Goal: Information Seeking & Learning: Learn about a topic

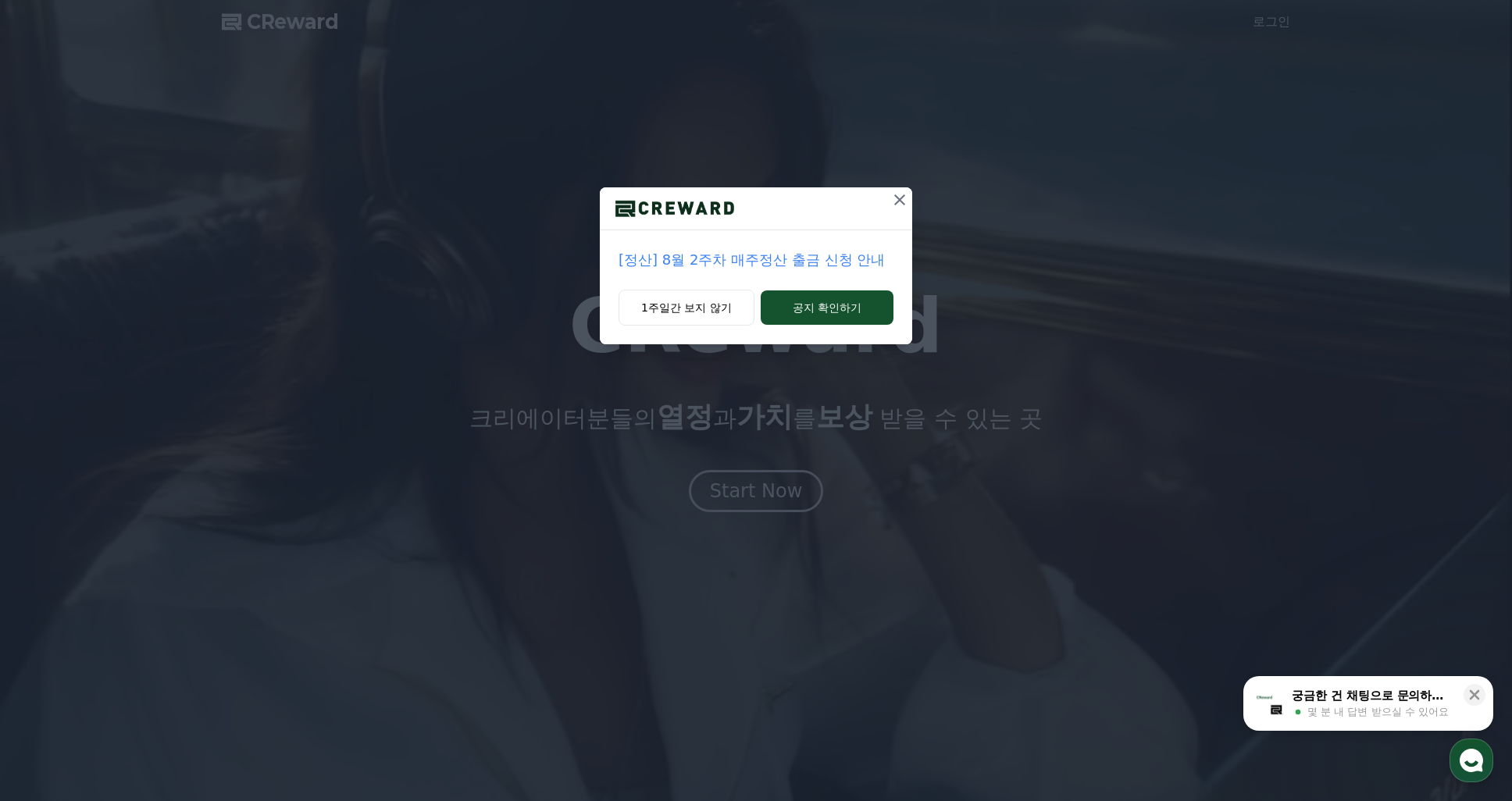
click at [900, 201] on icon at bounding box center [900, 200] width 19 height 19
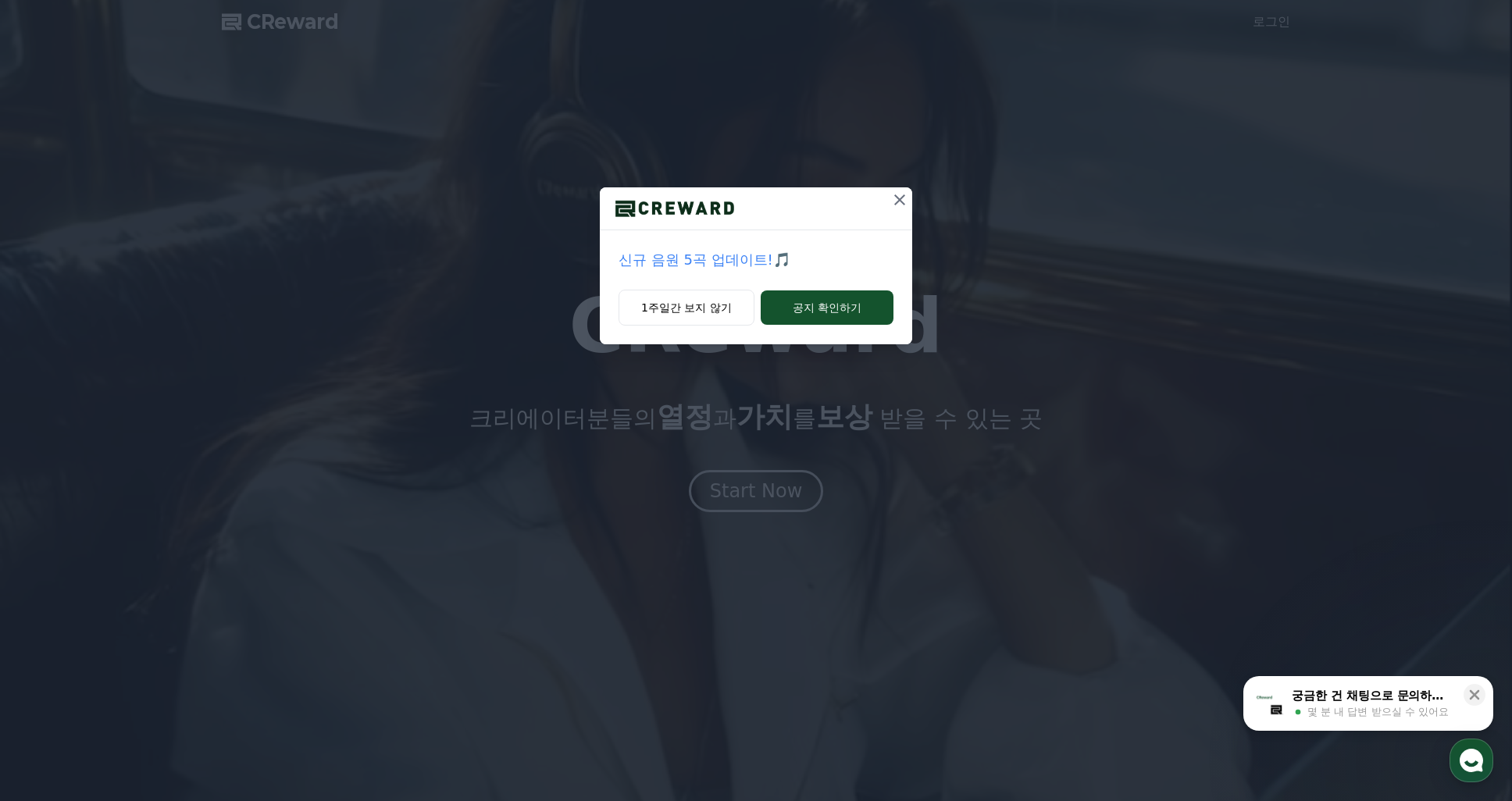
click at [887, 212] on button at bounding box center [900, 200] width 25 height 25
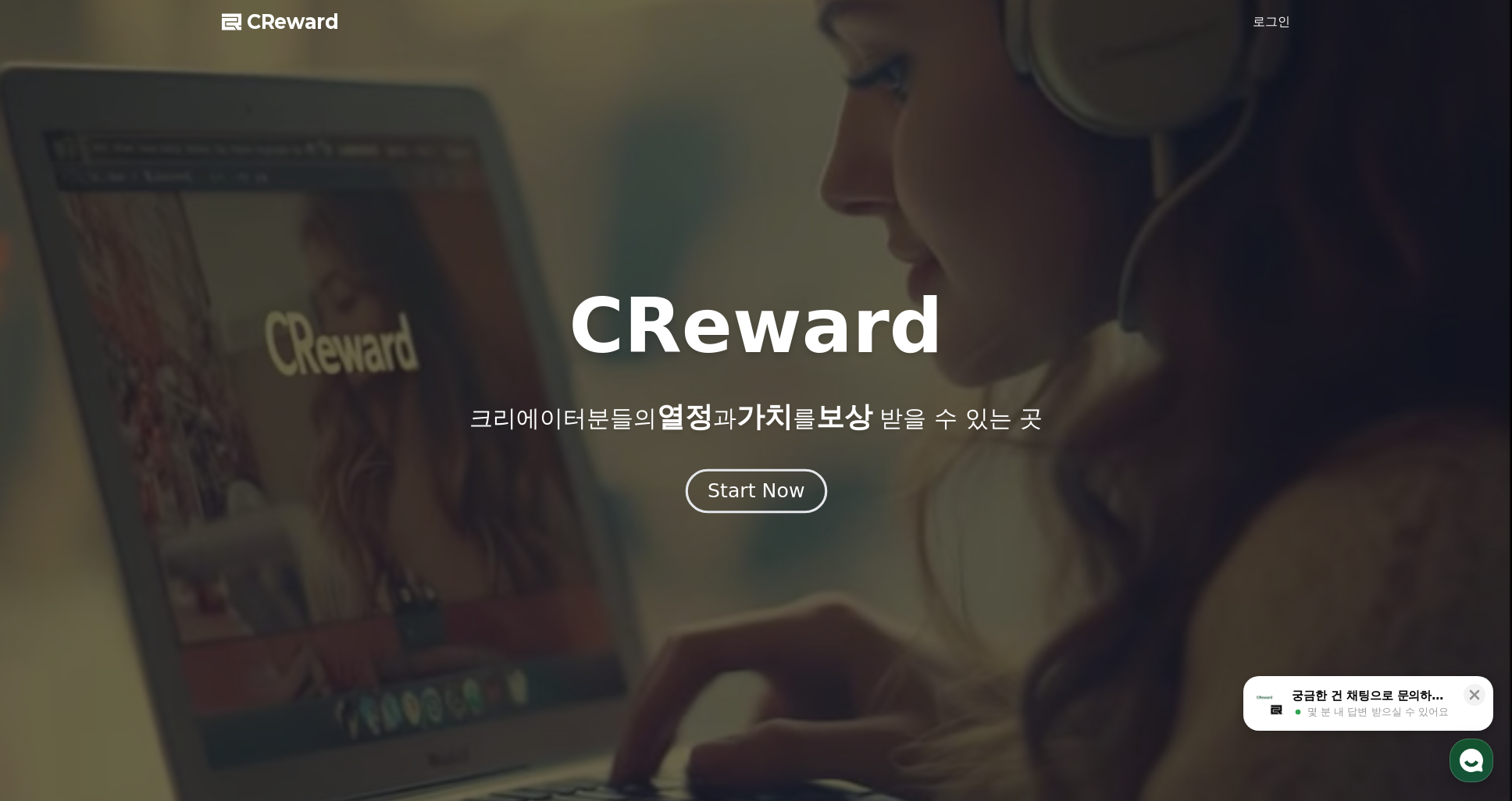
click at [757, 510] on button "Start Now" at bounding box center [756, 492] width 142 height 45
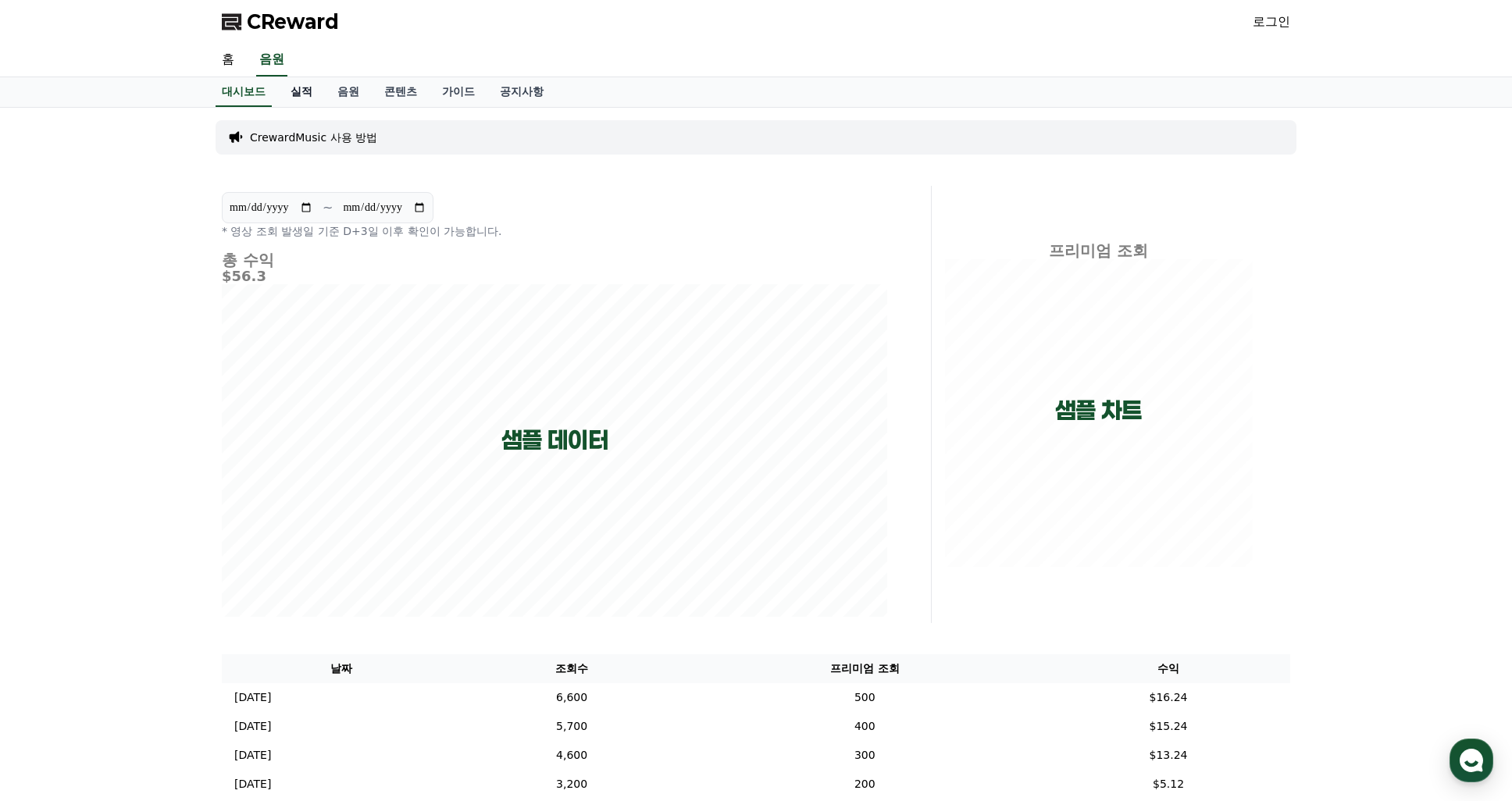
click at [306, 86] on link "실적" at bounding box center [302, 92] width 47 height 30
click at [357, 90] on link "음원" at bounding box center [348, 92] width 47 height 30
click at [388, 89] on link "콘텐츠" at bounding box center [401, 92] width 58 height 30
click at [460, 92] on link "가이드" at bounding box center [459, 92] width 58 height 30
click at [525, 95] on link "공지사항" at bounding box center [521, 92] width 69 height 30
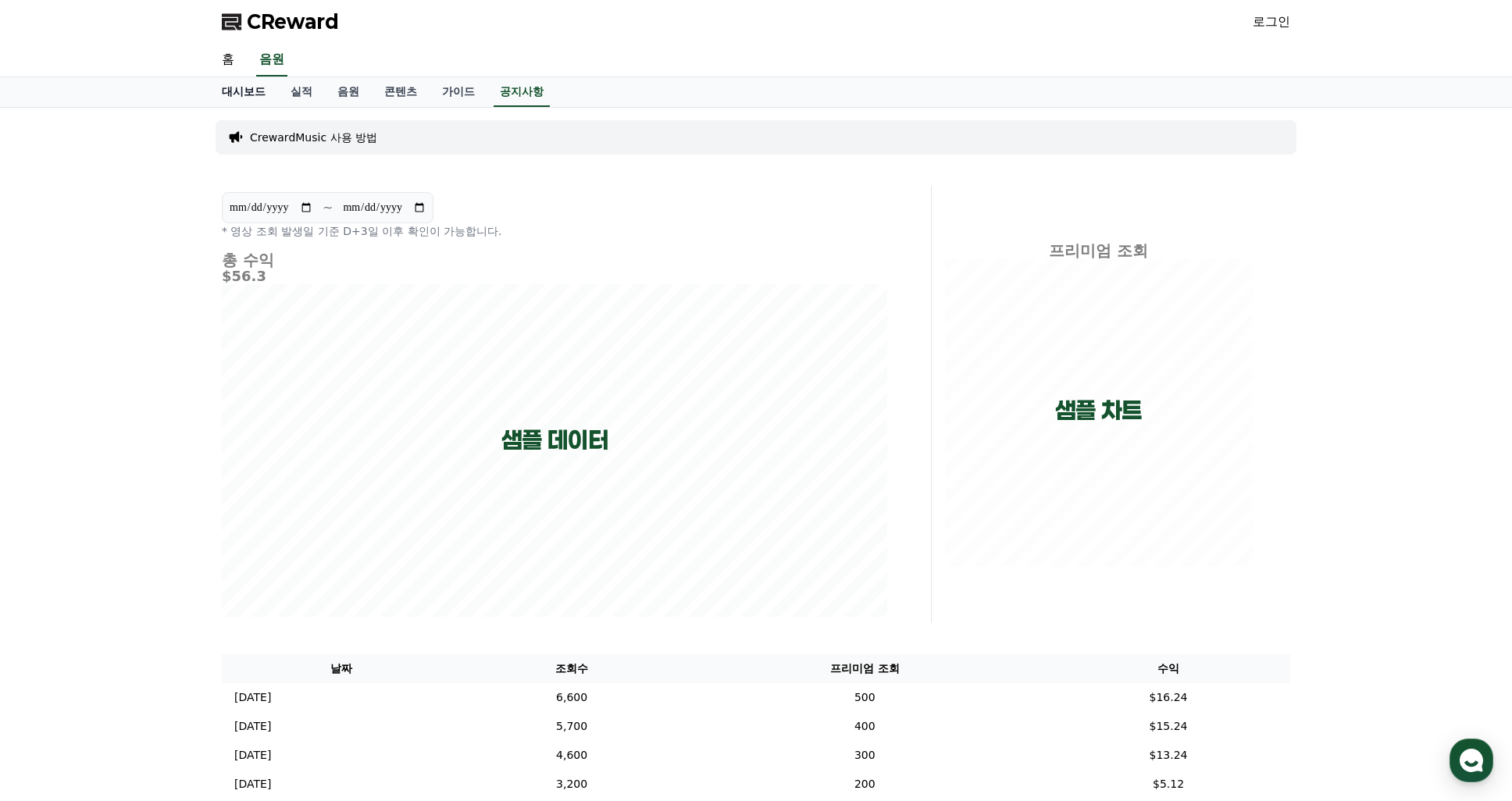
click at [251, 99] on link "대시보드" at bounding box center [244, 92] width 69 height 30
click at [156, 421] on div "**********" at bounding box center [756, 488] width 1512 height 761
click at [303, 103] on link "실적" at bounding box center [302, 92] width 47 height 30
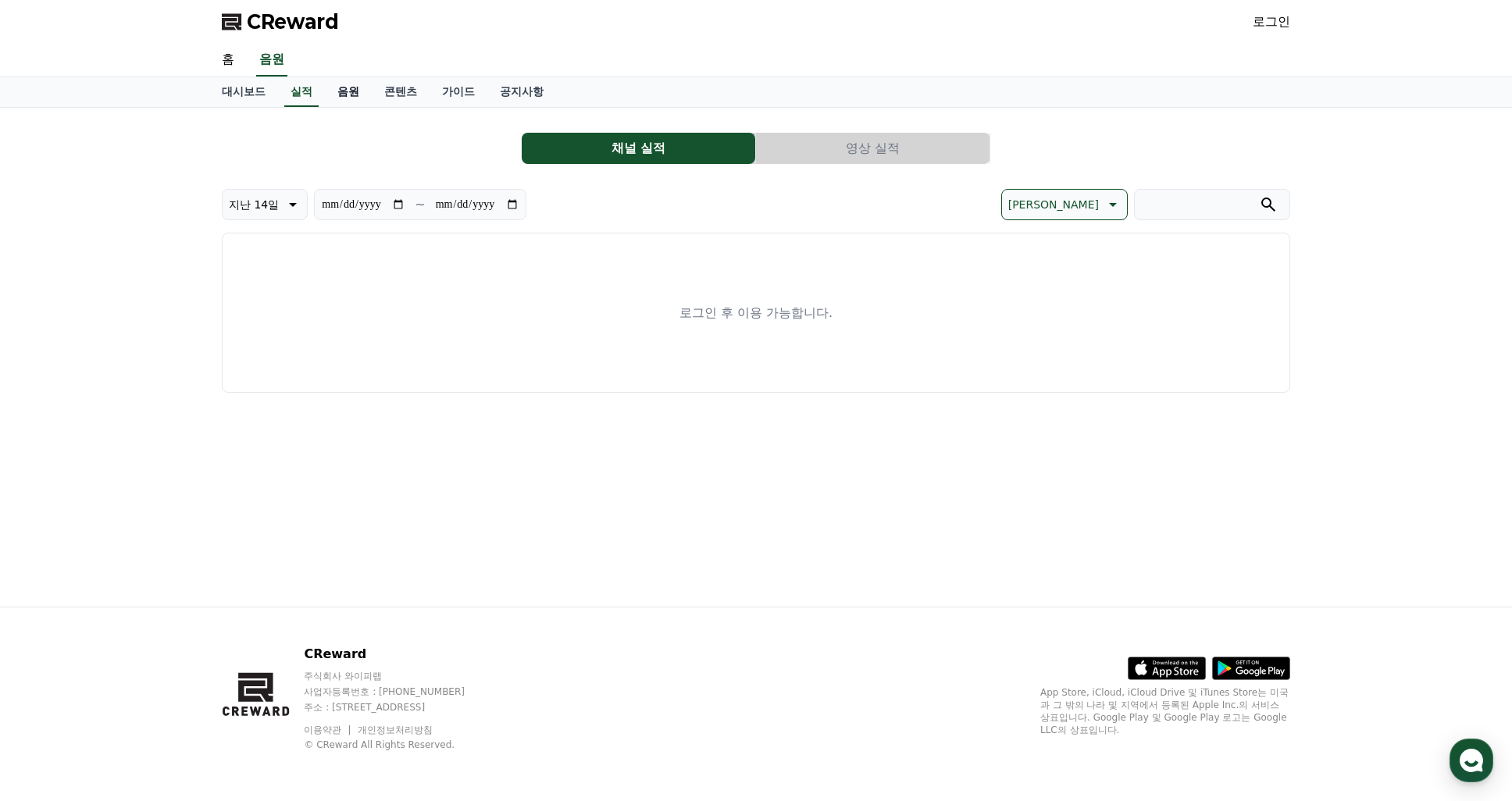
click at [345, 92] on link "음원" at bounding box center [348, 92] width 47 height 30
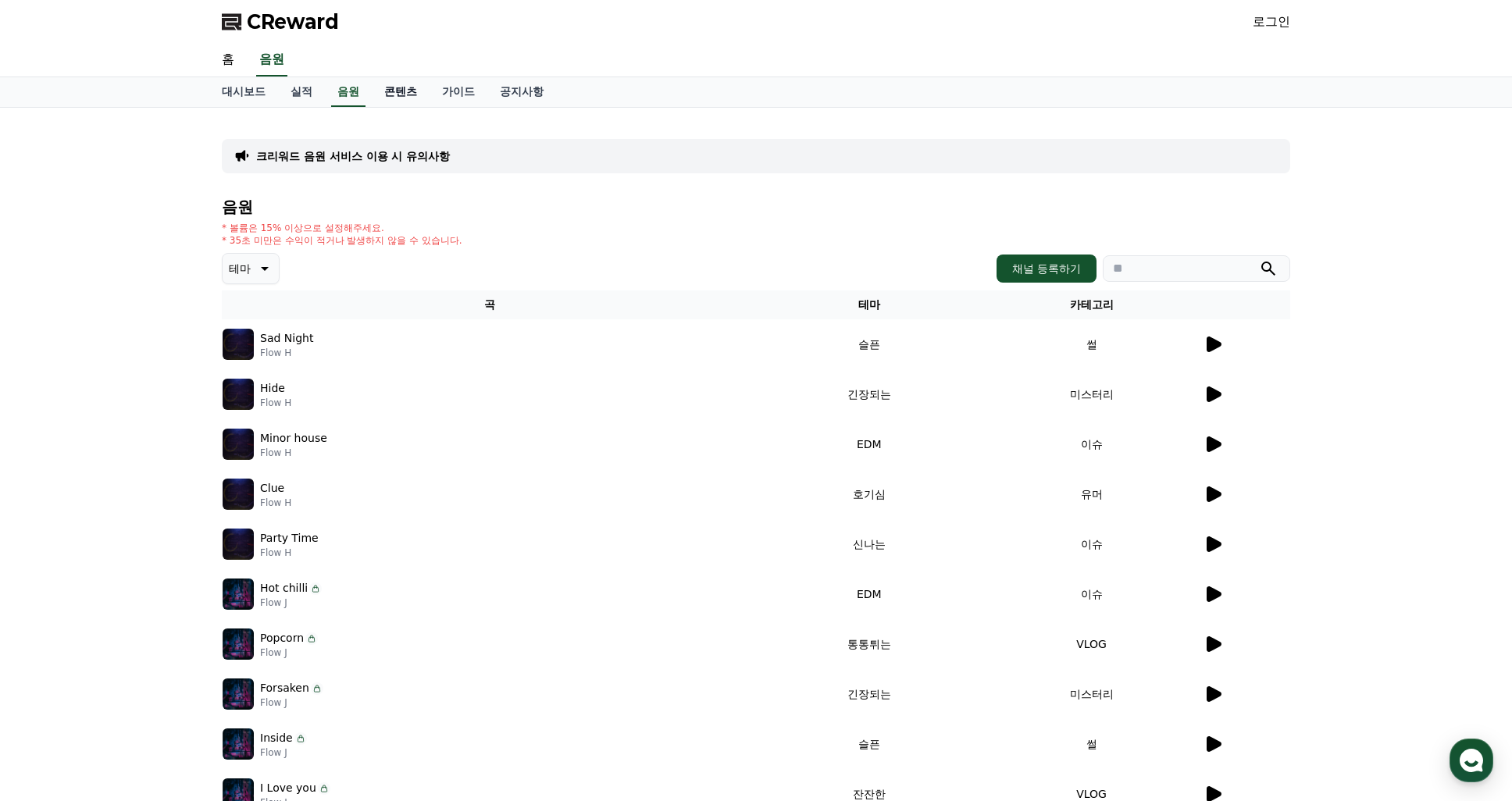
click at [408, 93] on link "콘텐츠" at bounding box center [401, 92] width 58 height 30
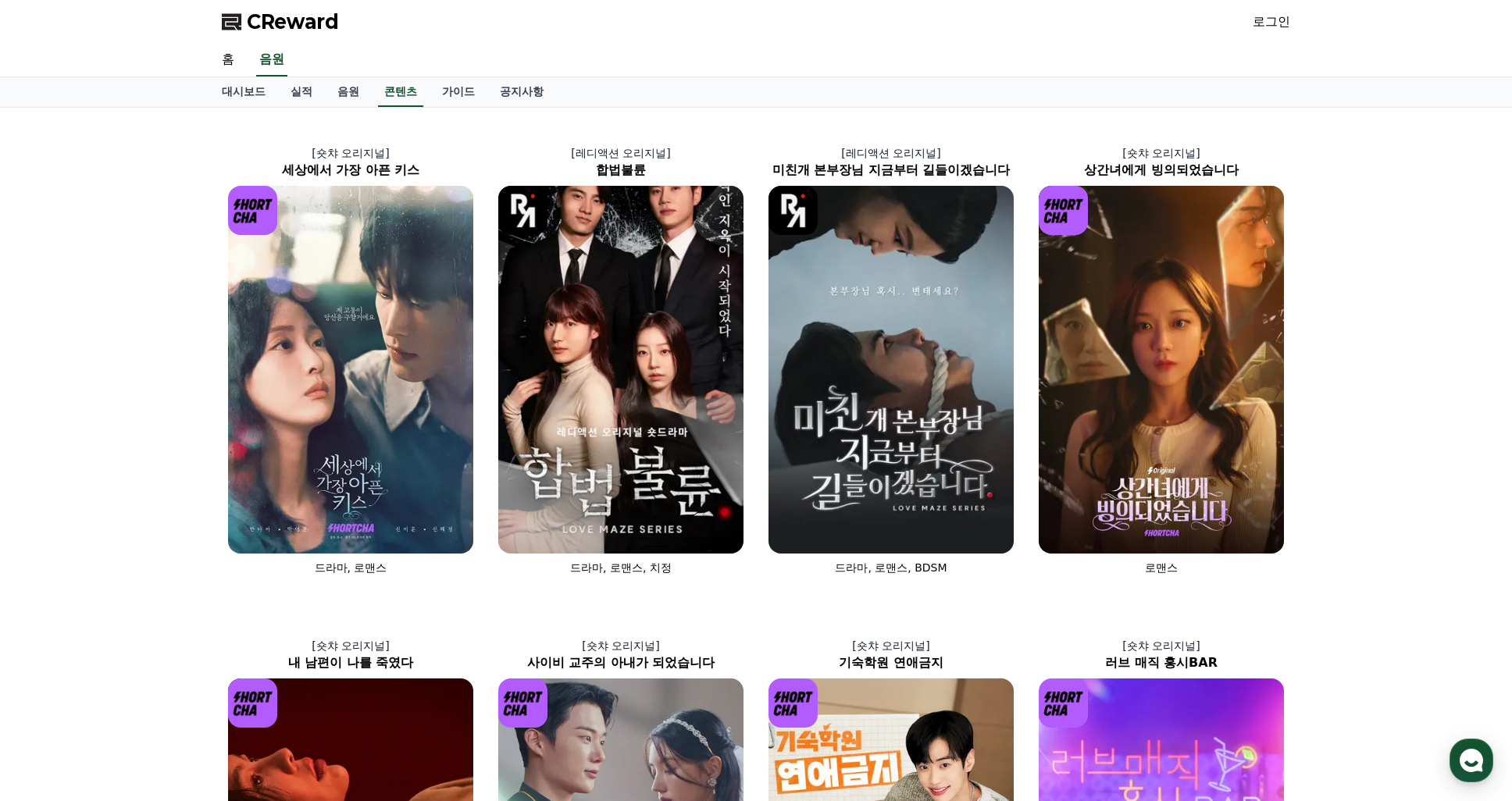
click at [152, 462] on div "[숏챠 오리지널] 세상에서 가장 아픈 키스 드라마, 로맨스 [레디액션 오리지널] 합법불륜 드라마, 로맨스, 치정 [레디액션 오리지널] 미친개 …" at bounding box center [756, 597] width 1512 height 979
click at [1422, 623] on div "[숏챠 오리지널] 세상에서 가장 아픈 키스 드라마, 로맨스 [레디액션 오리지널] 합법불륜 드라마, 로맨스, 치정 [레디액션 오리지널] 미친개 …" at bounding box center [756, 597] width 1512 height 979
click at [892, 306] on img at bounding box center [891, 369] width 245 height 368
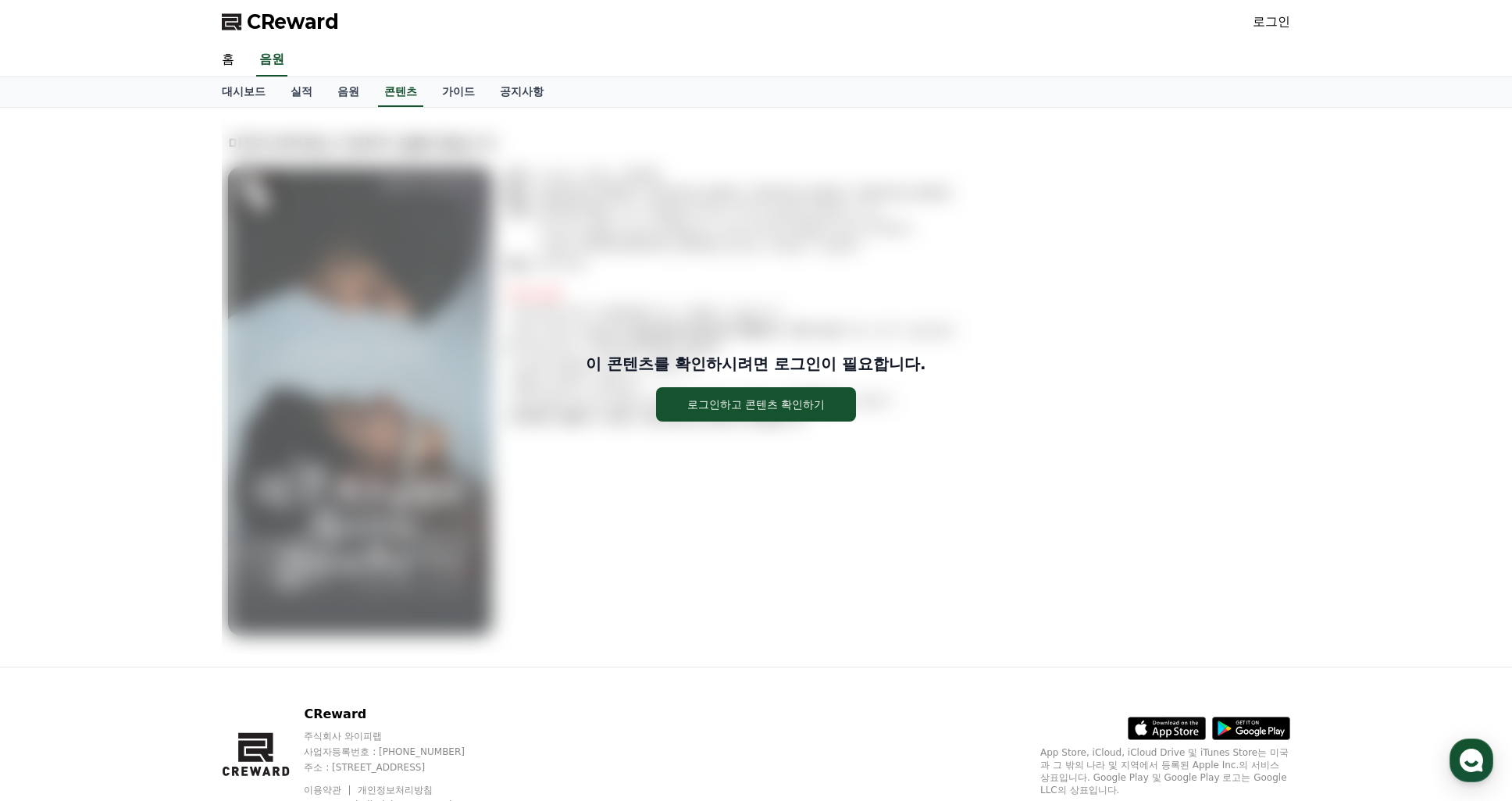
click at [753, 504] on div "이 콘텐츠를 확인하시려면 로그인이 필요합니다. 로그인하고 콘텐츠 확인하기" at bounding box center [756, 387] width 1069 height 534
click at [298, 24] on span "CReward" at bounding box center [292, 22] width 92 height 25
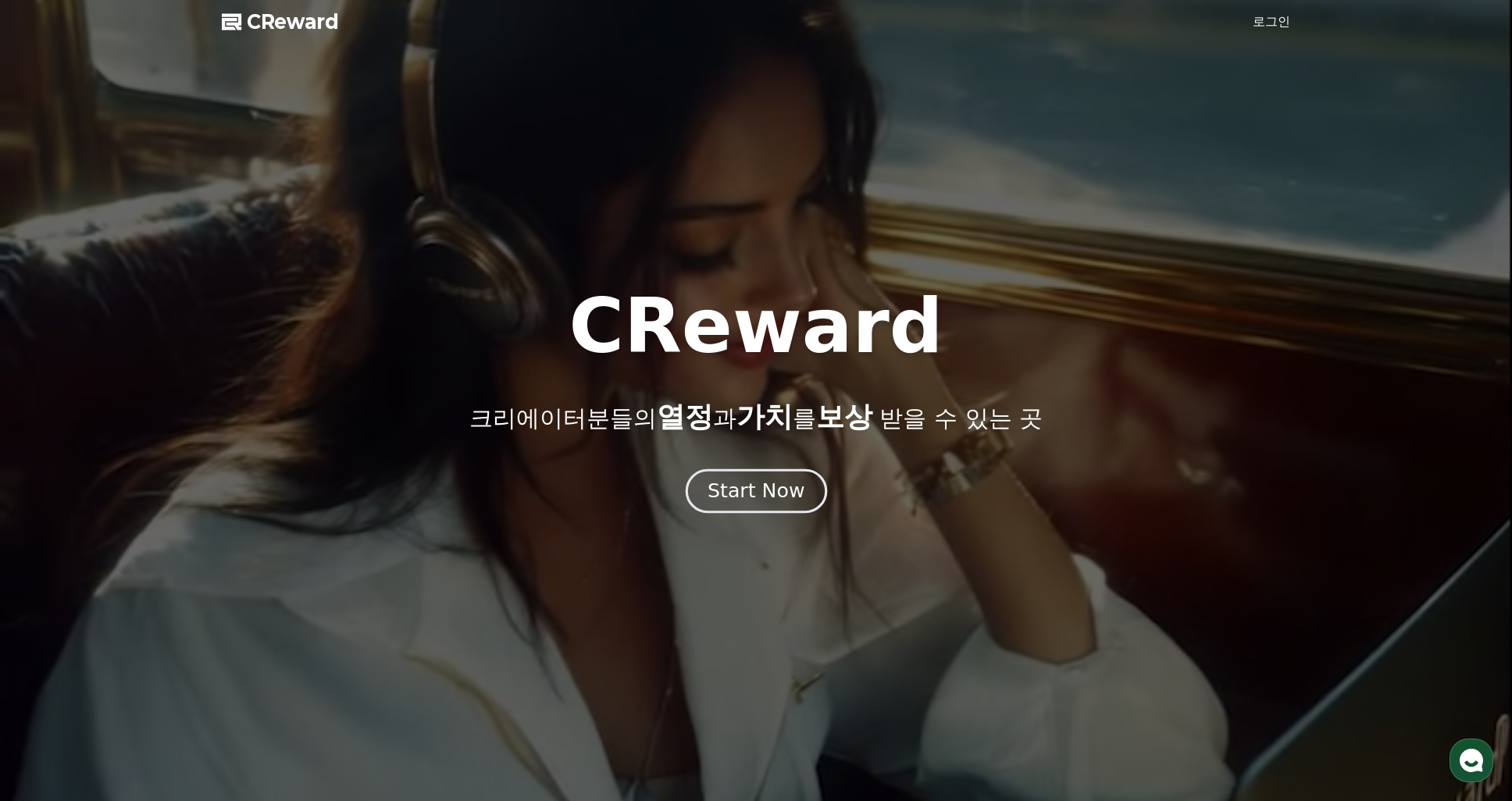
click at [775, 499] on div "Start Now" at bounding box center [756, 491] width 97 height 27
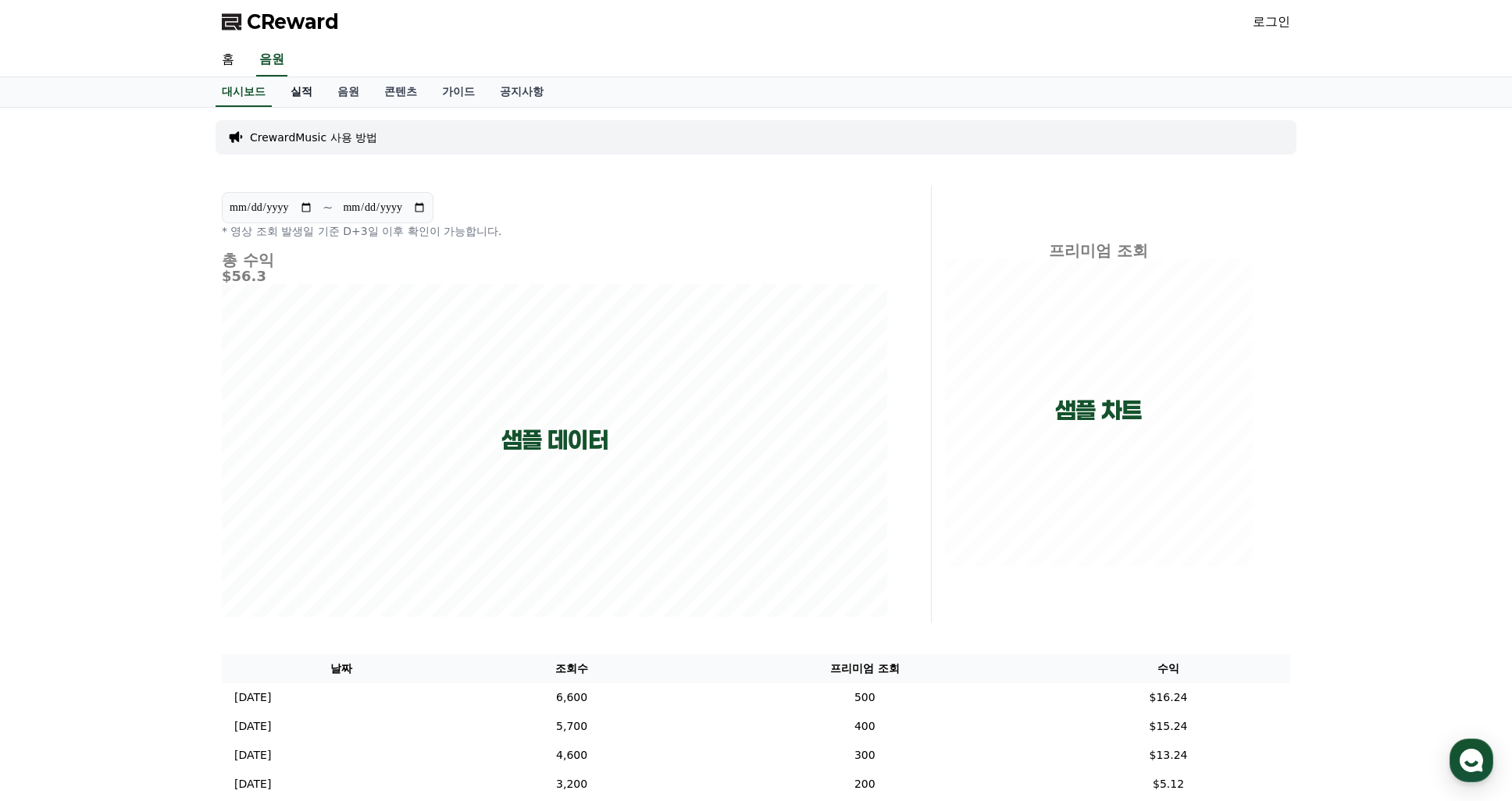
click at [311, 97] on link "실적" at bounding box center [302, 92] width 47 height 30
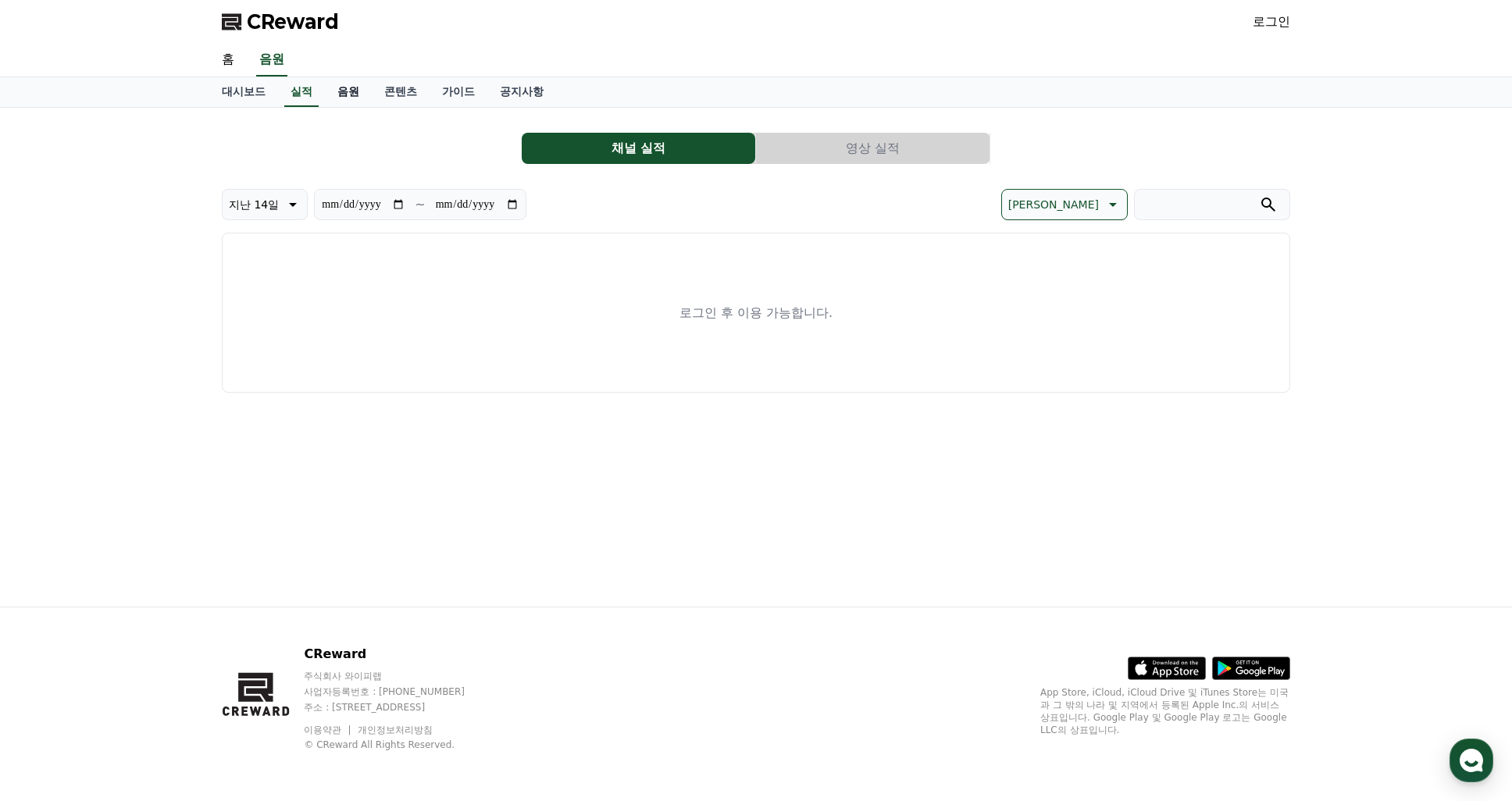
click at [345, 94] on link "음원" at bounding box center [348, 92] width 47 height 30
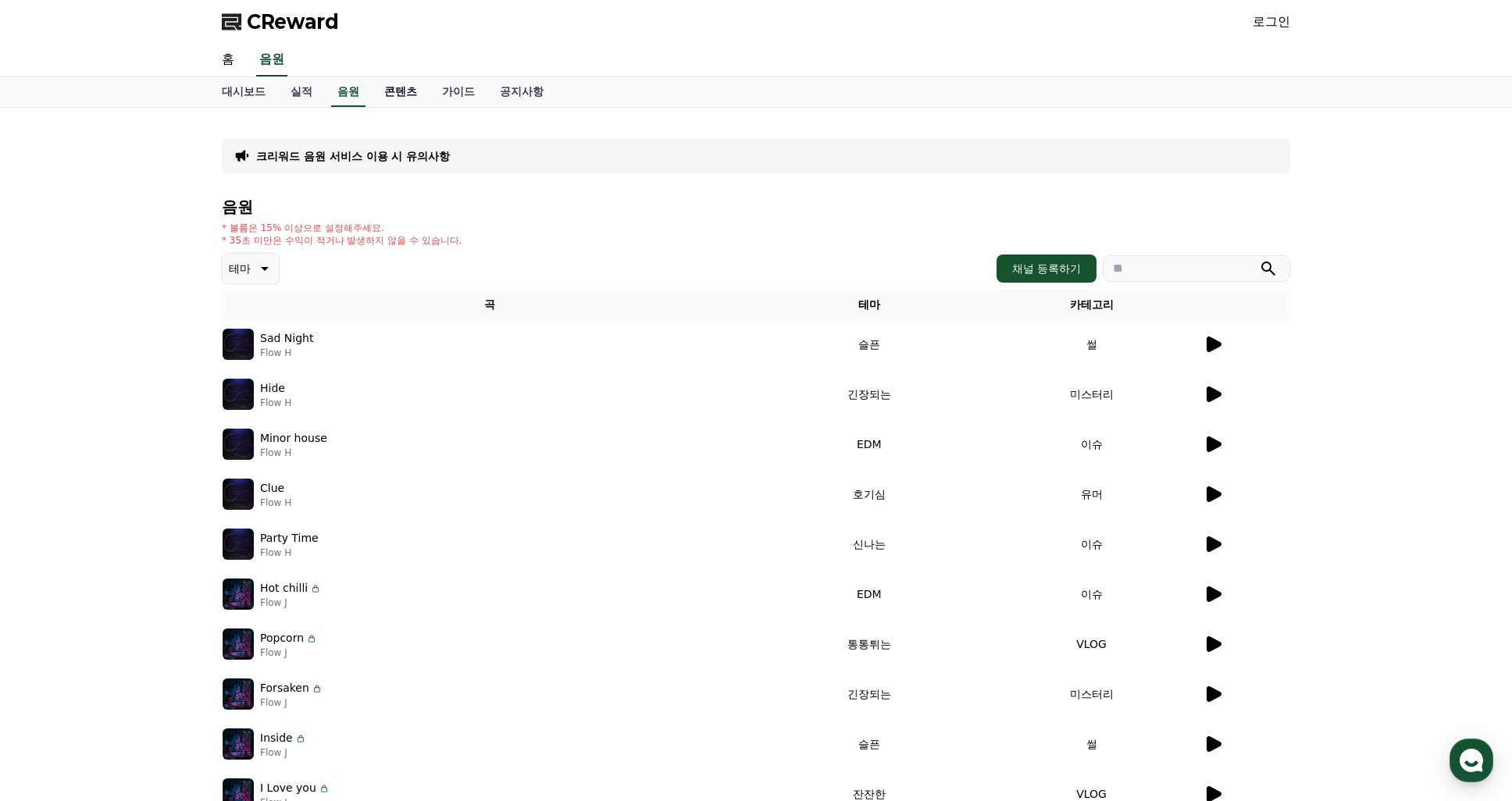
click at [382, 92] on link "콘텐츠" at bounding box center [401, 92] width 58 height 30
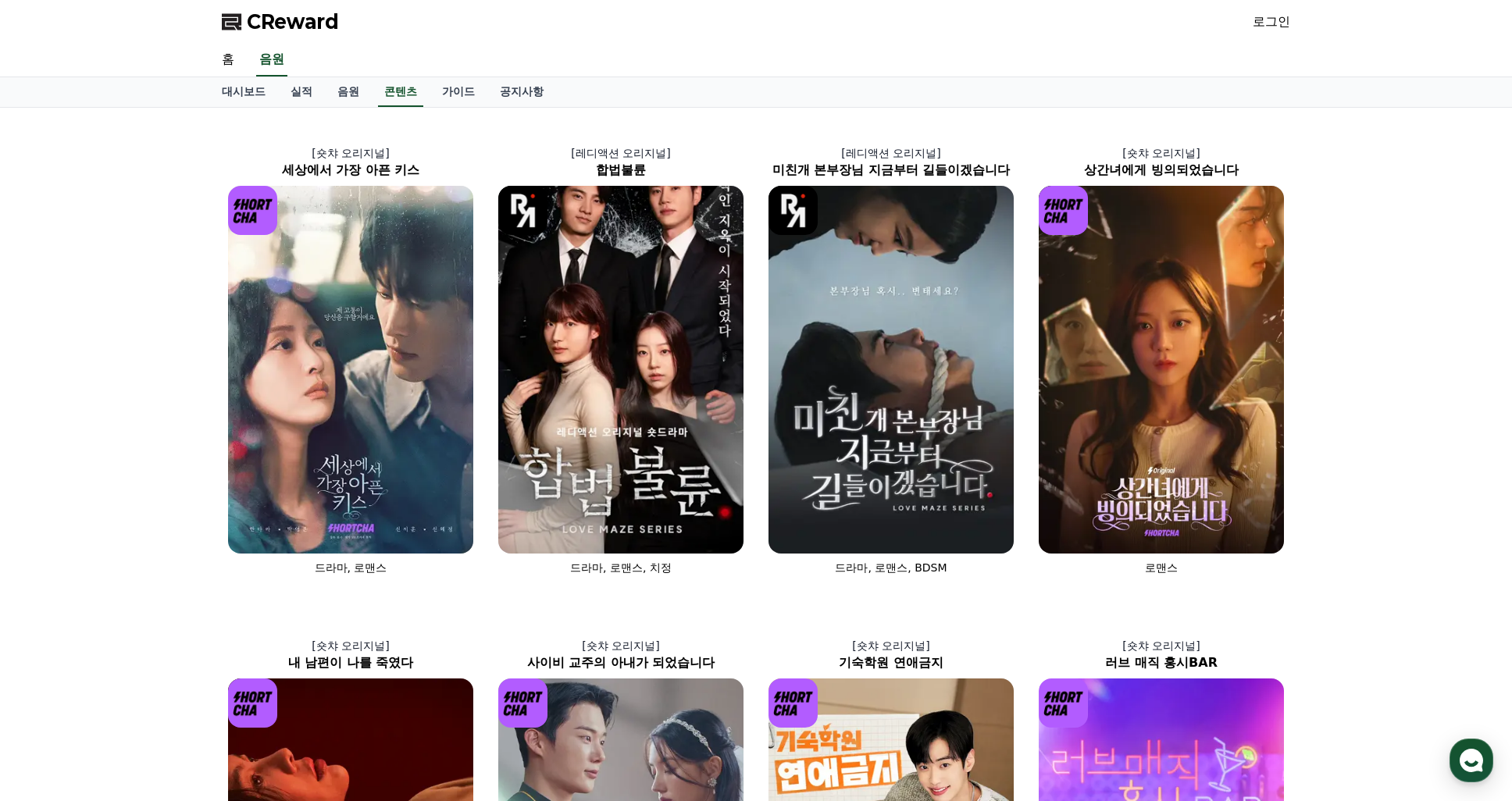
click at [1421, 472] on div "[숏챠 오리지널] 세상에서 가장 아픈 키스 드라마, 로맨스 [레디액션 오리지널] 합법불륜 드라마, 로맨스, 치정 [레디액션 오리지널] 미친개 …" at bounding box center [756, 597] width 1512 height 979
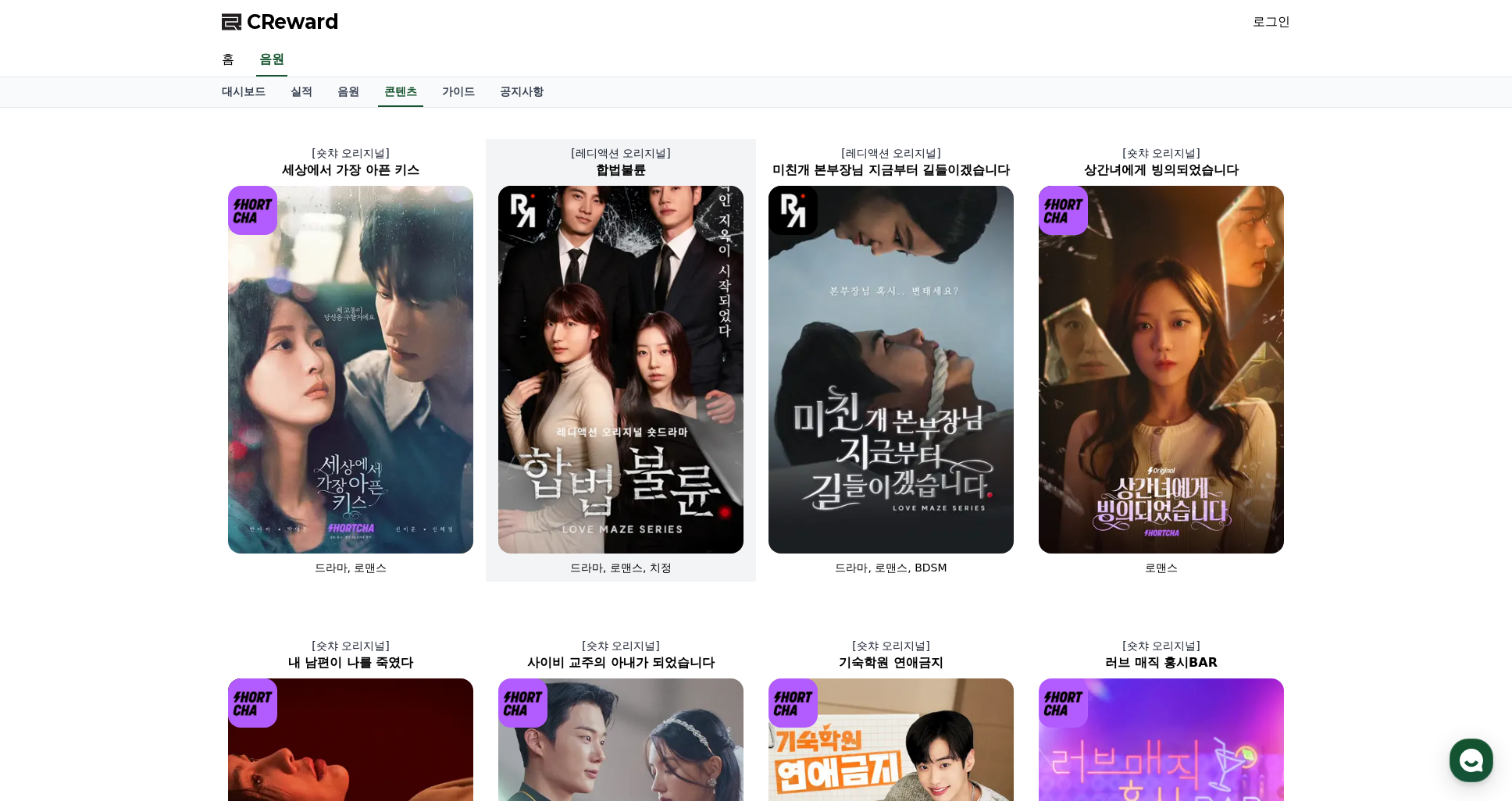
click at [554, 378] on img at bounding box center [621, 369] width 245 height 368
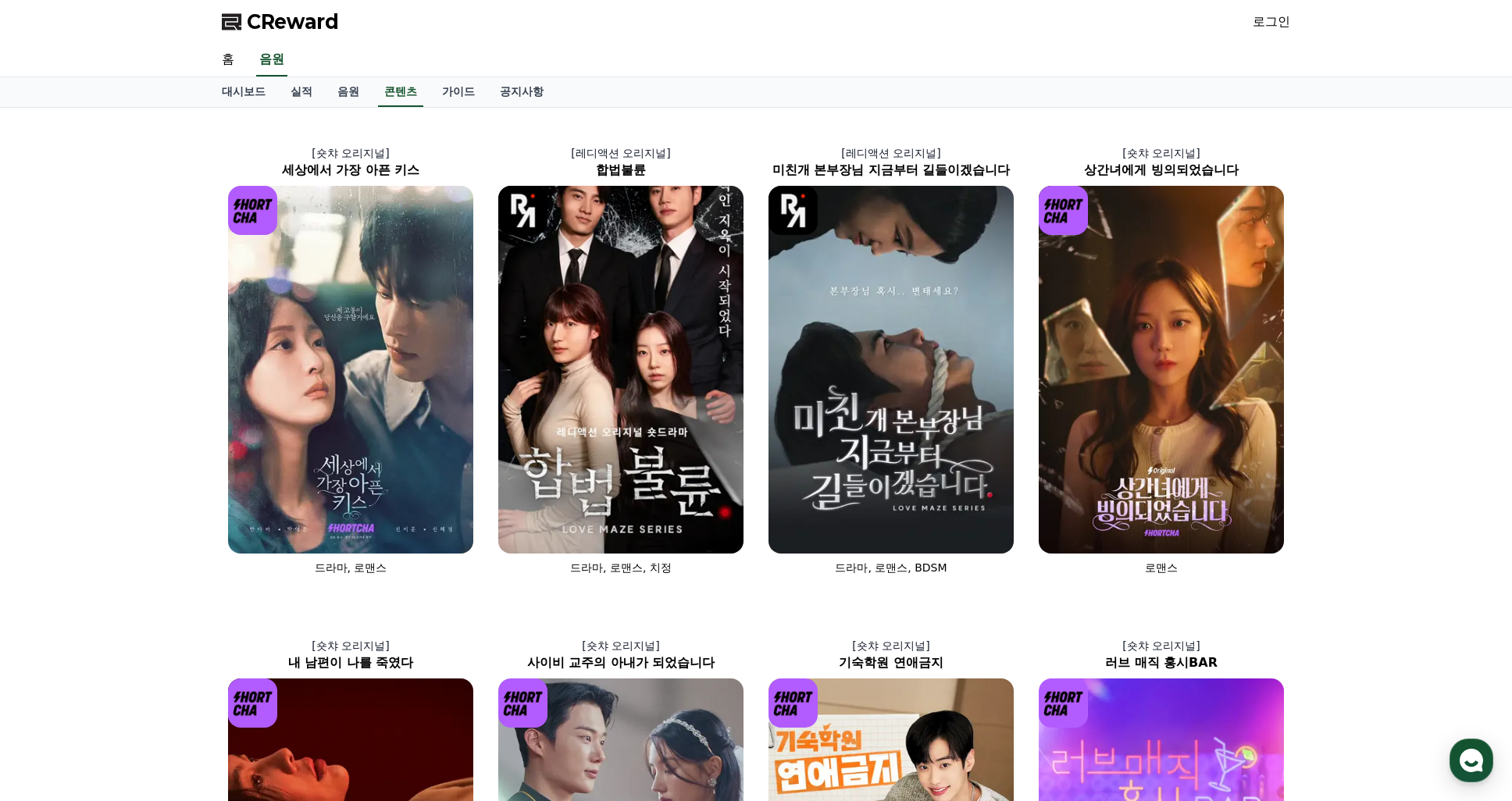
click at [1406, 594] on div "[숏챠 오리지널] 세상에서 가장 아픈 키스 드라마, 로맨스 [레디액션 오리지널] 합법불륜 드라마, 로맨스, 치정 [레디액션 오리지널] 미친개 …" at bounding box center [756, 597] width 1512 height 979
click at [461, 95] on link "가이드" at bounding box center [459, 92] width 58 height 30
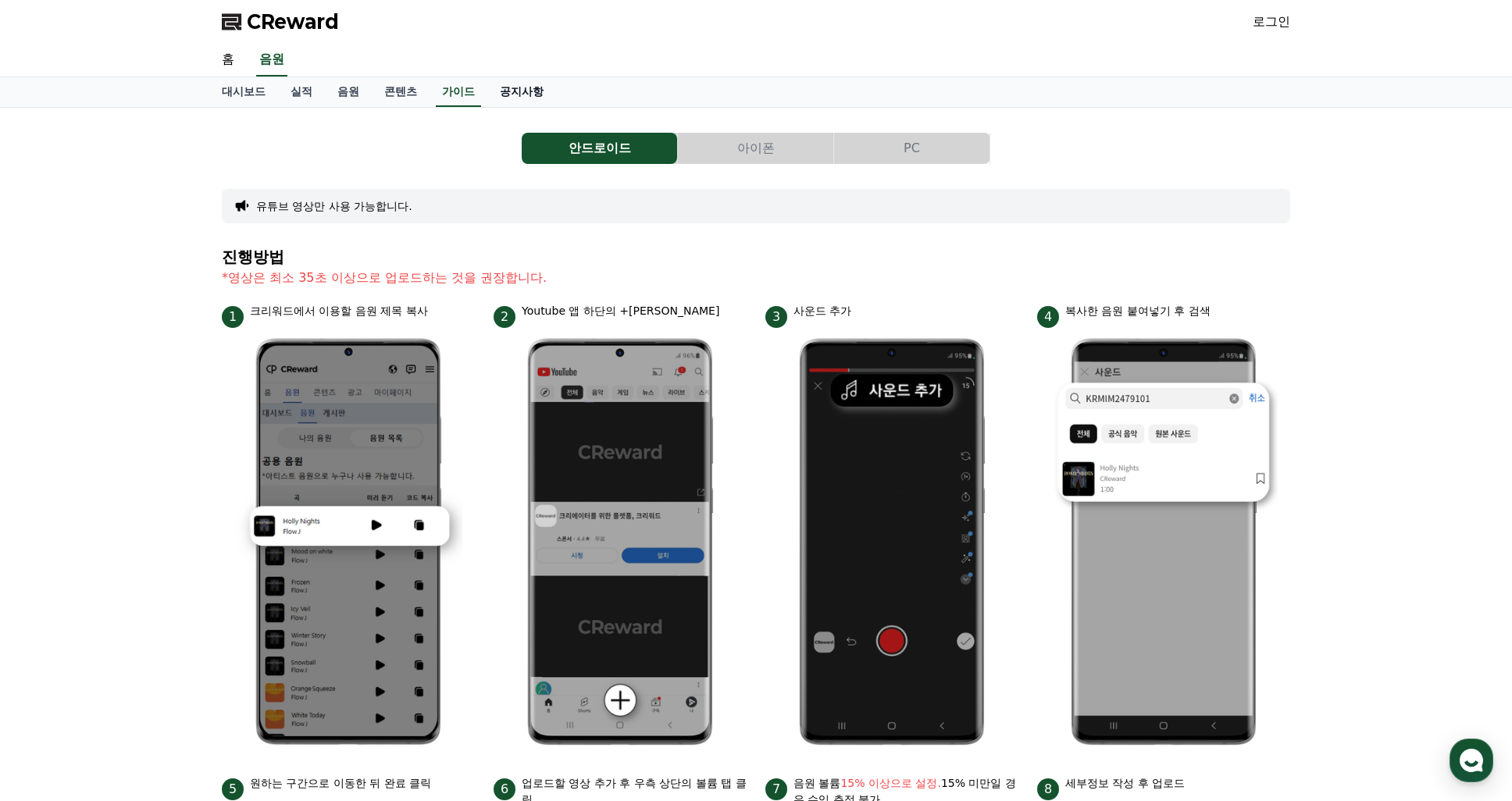
click at [510, 90] on link "공지사항" at bounding box center [521, 92] width 69 height 30
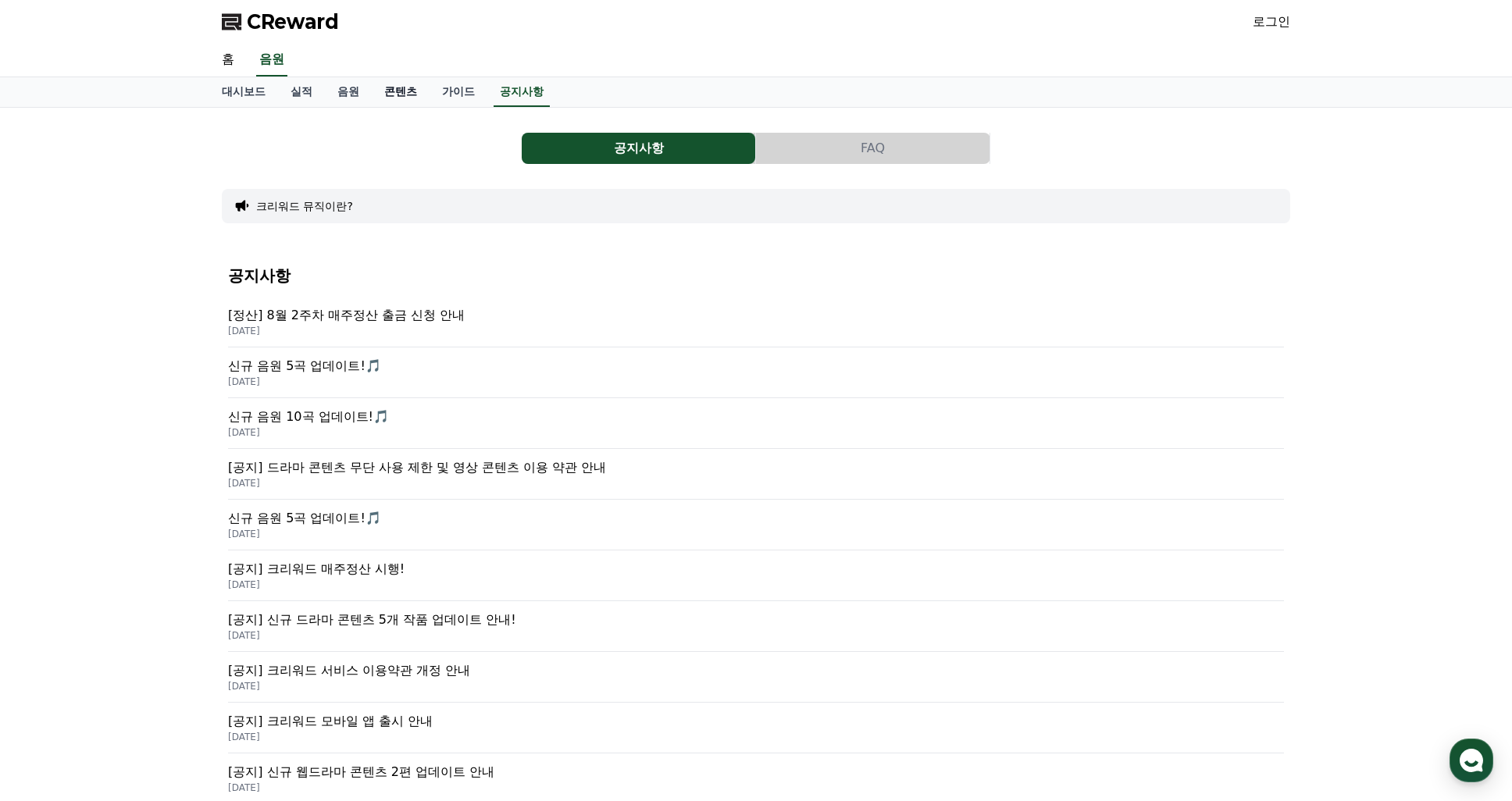
click at [390, 94] on link "콘텐츠" at bounding box center [401, 92] width 58 height 30
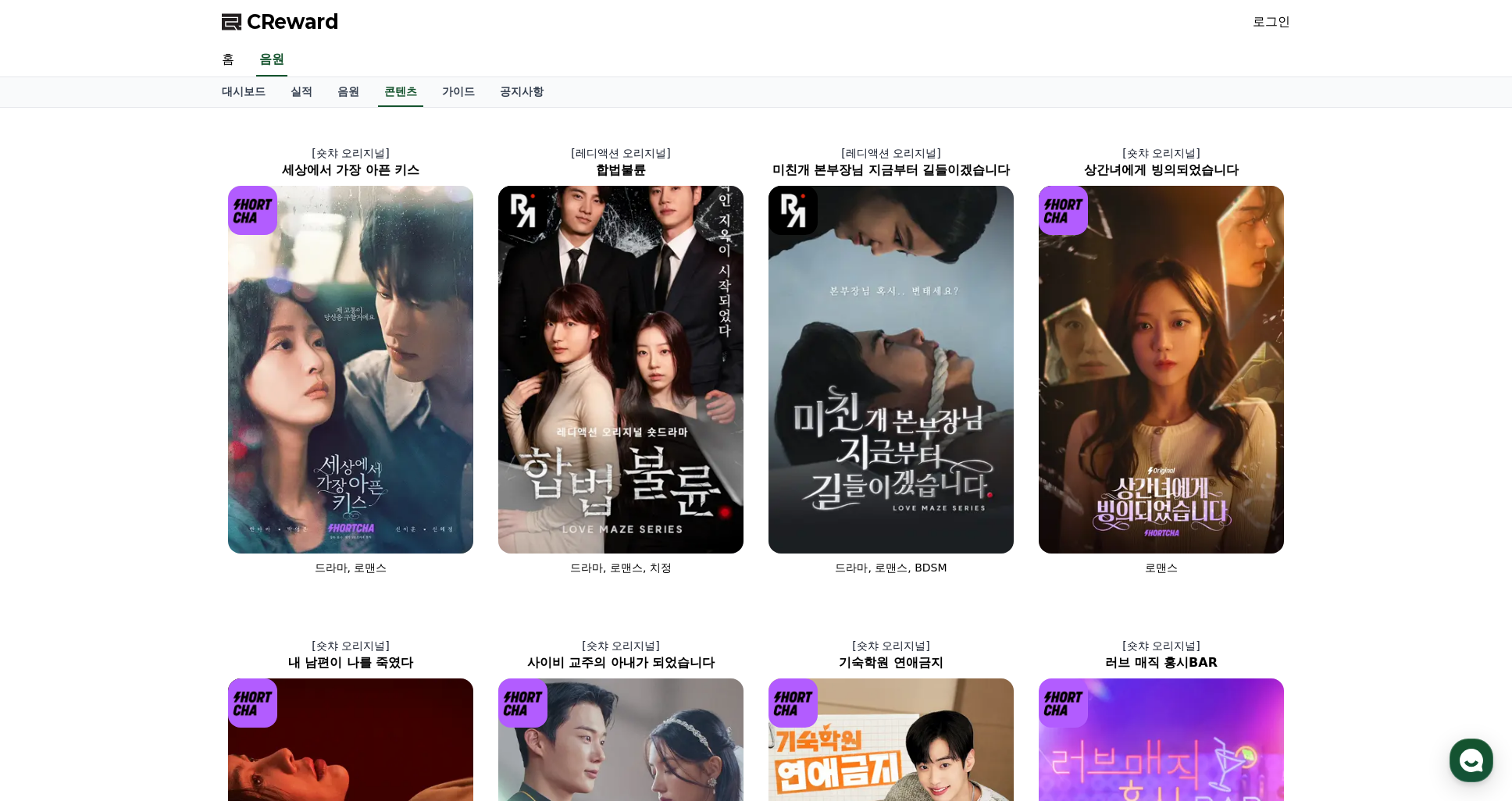
click at [87, 468] on div "[숏챠 오리지널] 세상에서 가장 아픈 키스 드라마, 로맨스 [레디액션 오리지널] 합법불륜 드라마, 로맨스, 치정 [레디액션 오리지널] 미친개 …" at bounding box center [756, 597] width 1512 height 979
click at [172, 204] on div "[숏챠 오리지널] 세상에서 가장 아픈 키스 드라마, 로맨스 [레디액션 오리지널] 합법불륜 드라마, 로맨스, 치정 [레디액션 오리지널] 미친개 …" at bounding box center [756, 597] width 1512 height 979
click at [169, 272] on div "[숏챠 오리지널] 세상에서 가장 아픈 키스 드라마, 로맨스 [레디액션 오리지널] 합법불륜 드라마, 로맨스, 치정 [레디액션 오리지널] 미친개 …" at bounding box center [756, 597] width 1512 height 979
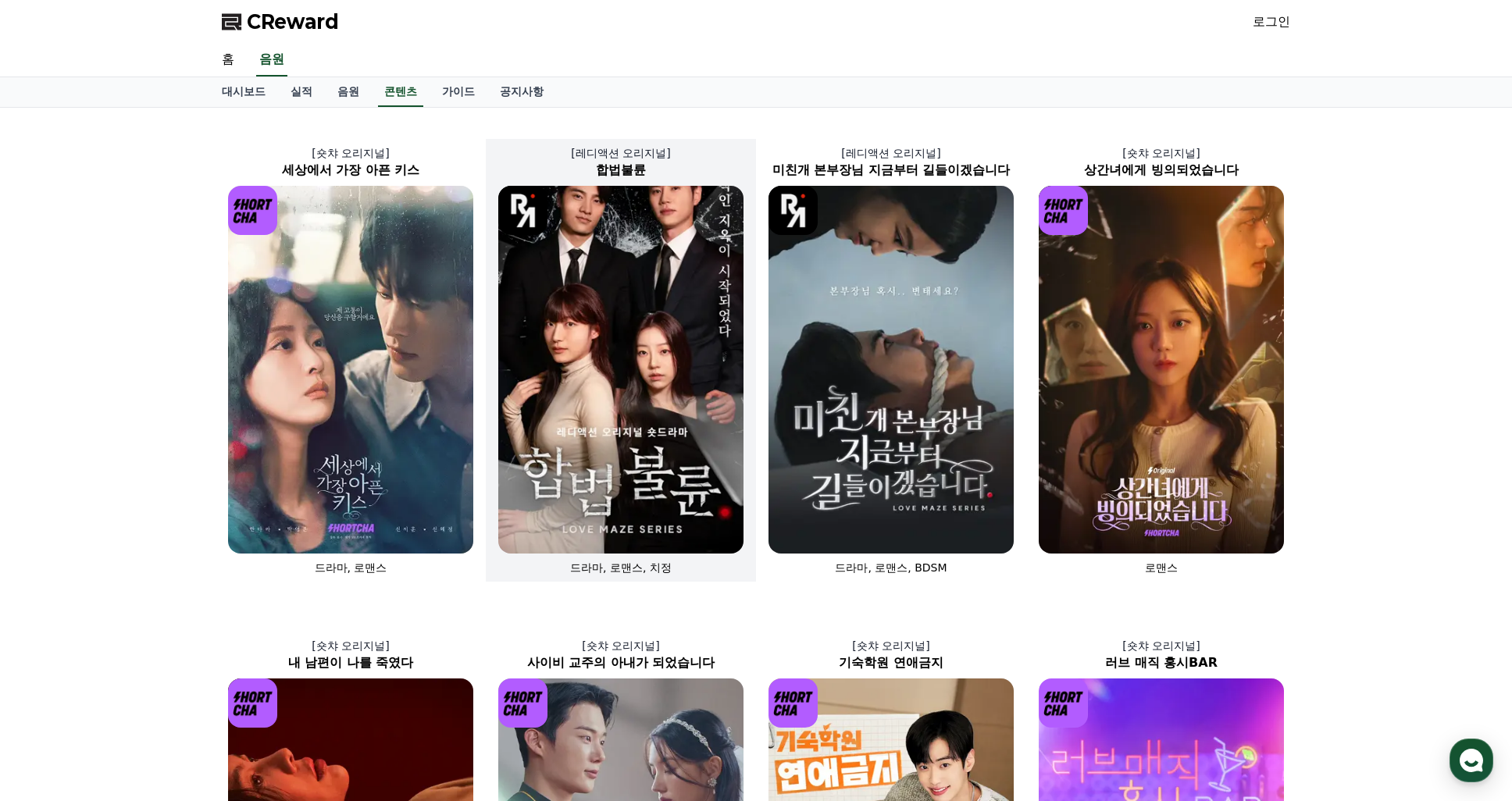
click at [533, 280] on img at bounding box center [621, 369] width 245 height 368
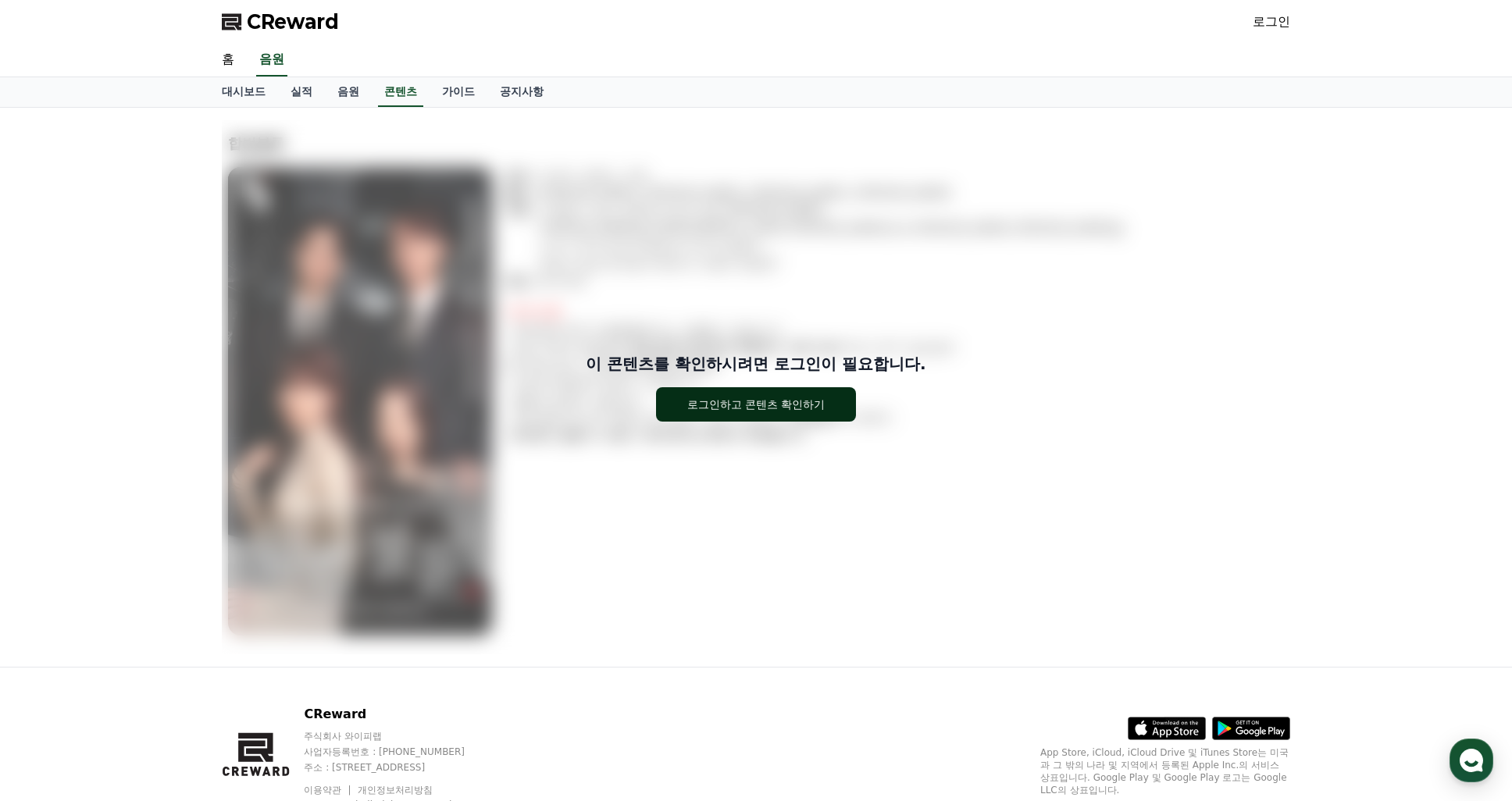
click at [674, 388] on div "이 콘텐츠를 확인하시려면 로그인이 필요합니다. 로그인하고 콘텐츠 확인하기" at bounding box center [756, 387] width 1069 height 69
click at [701, 402] on div "로그인하고 콘텐츠 확인하기" at bounding box center [756, 404] width 138 height 16
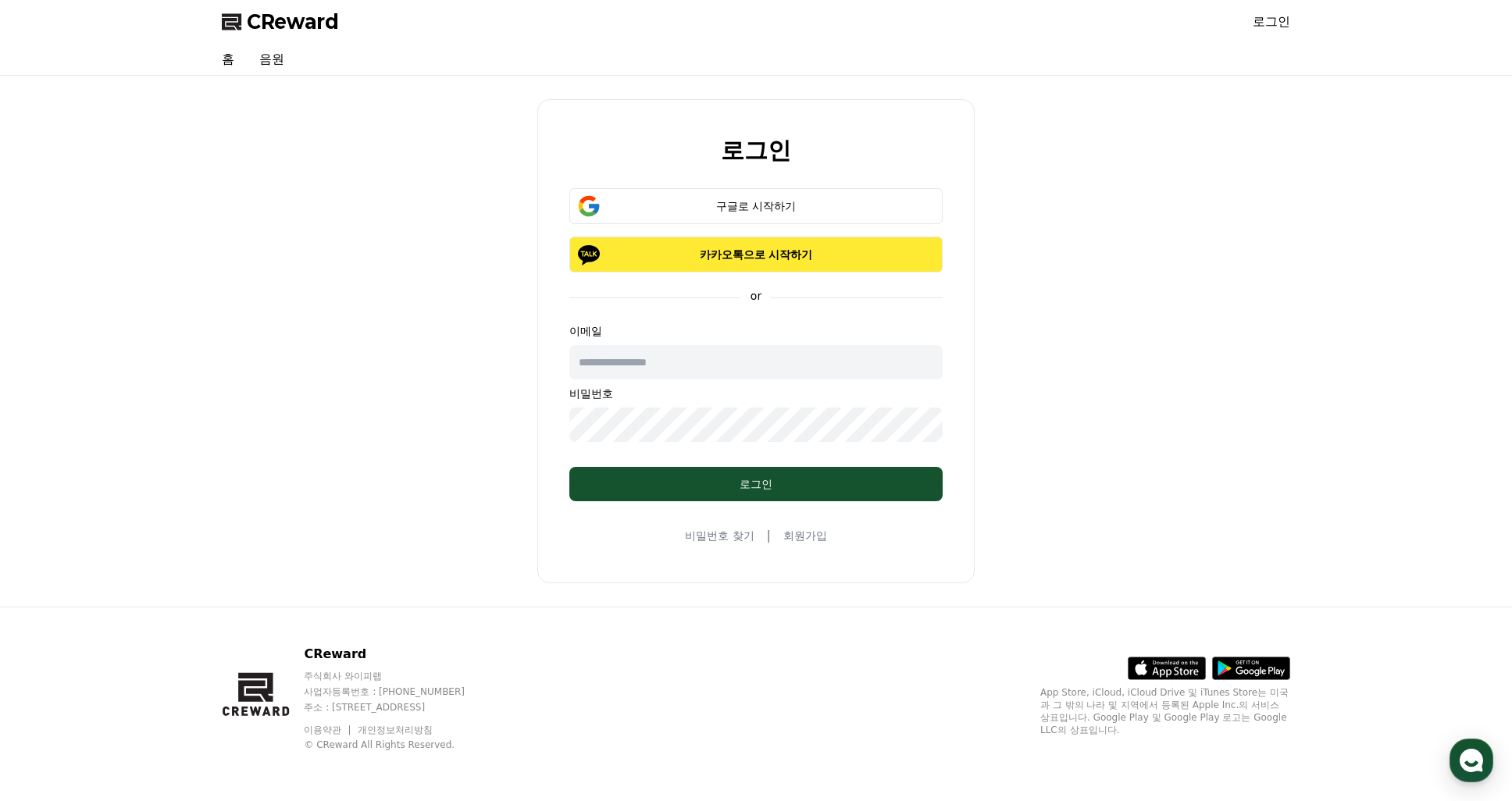
click at [732, 258] on p "카카오톡으로 시작하기" at bounding box center [756, 254] width 328 height 16
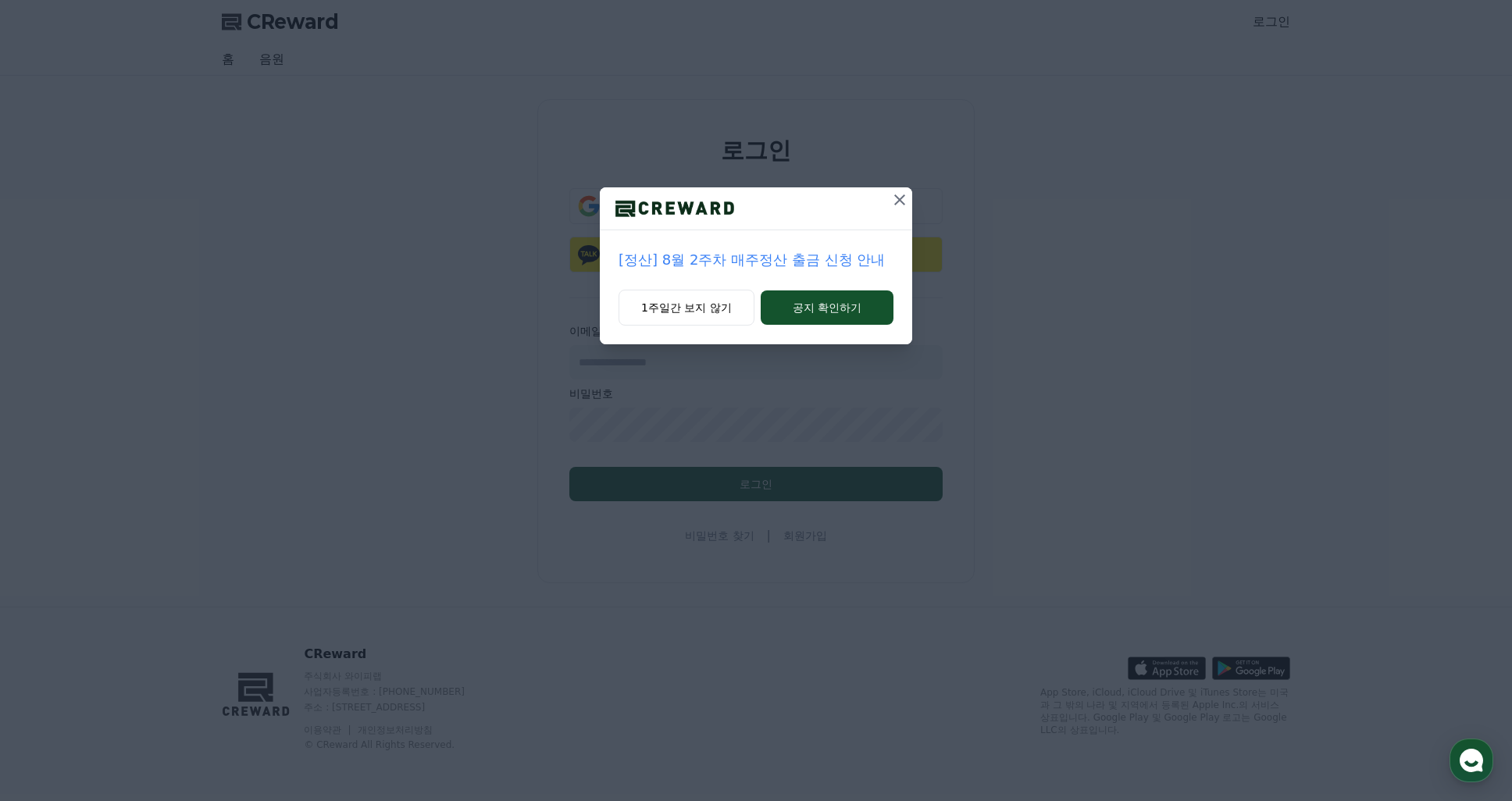
click at [896, 198] on icon at bounding box center [900, 200] width 19 height 19
click at [901, 196] on icon at bounding box center [900, 200] width 19 height 19
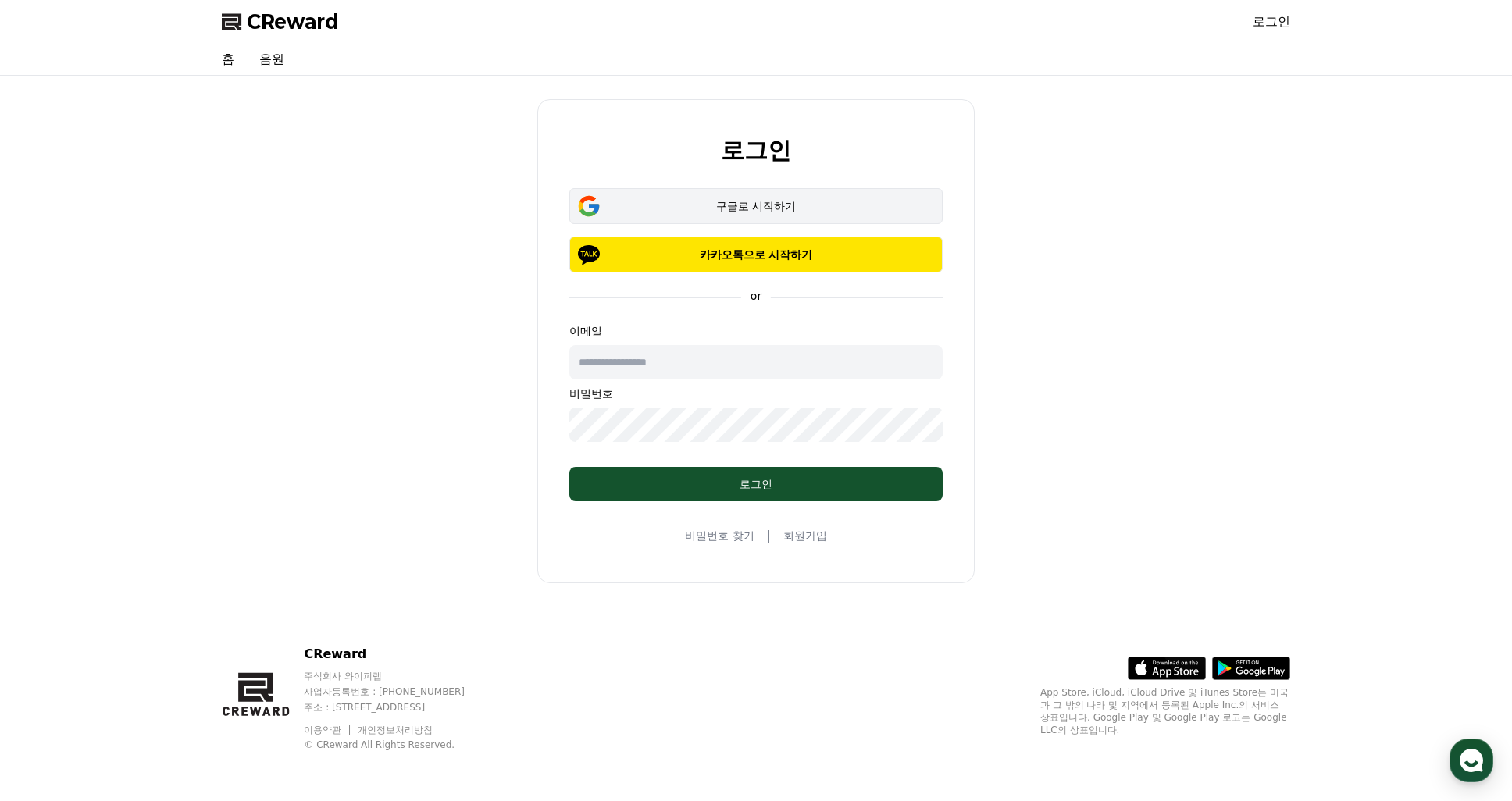
click at [770, 216] on button "구글로 시작하기" at bounding box center [756, 205] width 374 height 36
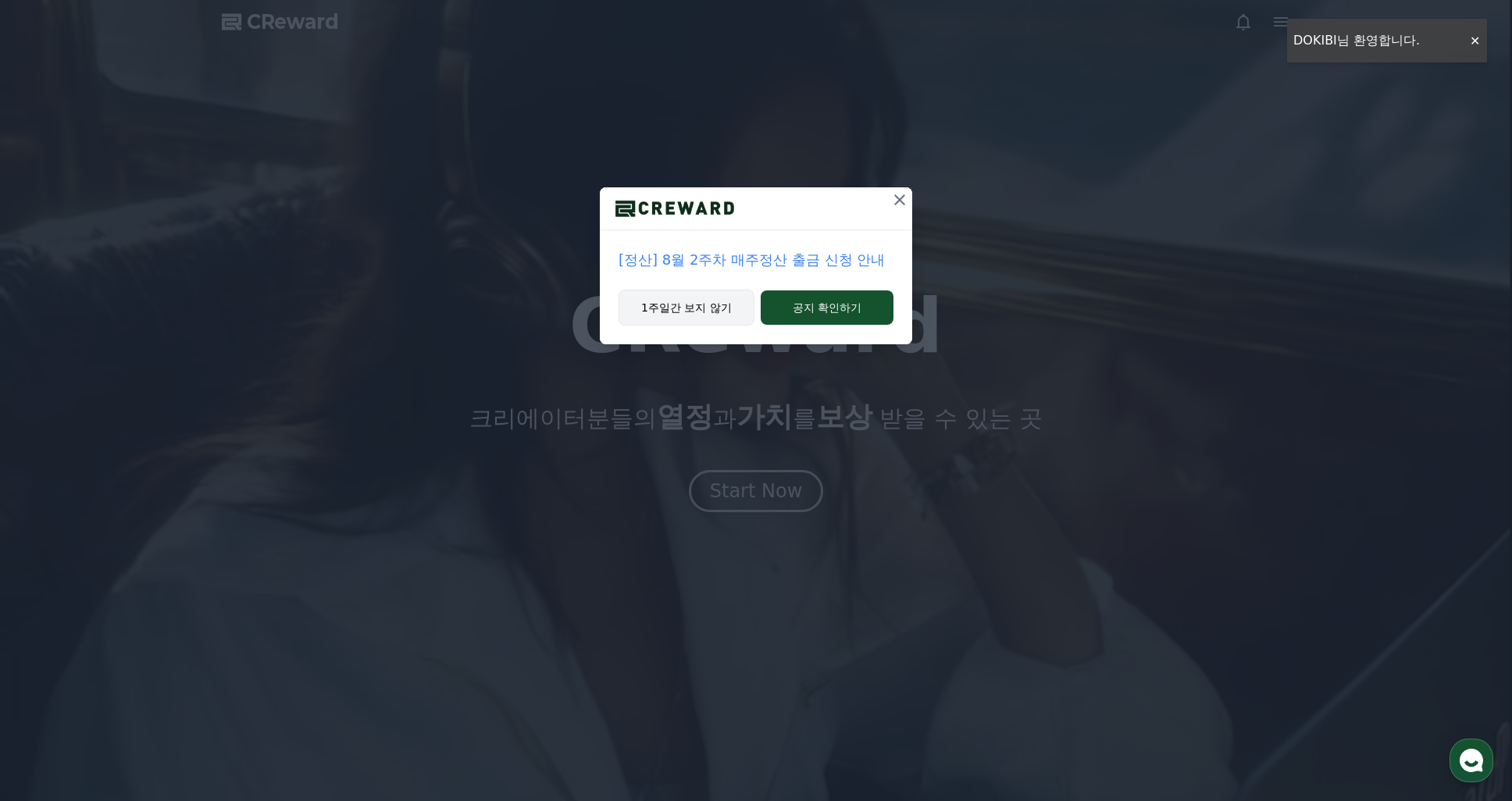
click at [724, 306] on button "1주일간 보지 않기" at bounding box center [687, 307] width 136 height 36
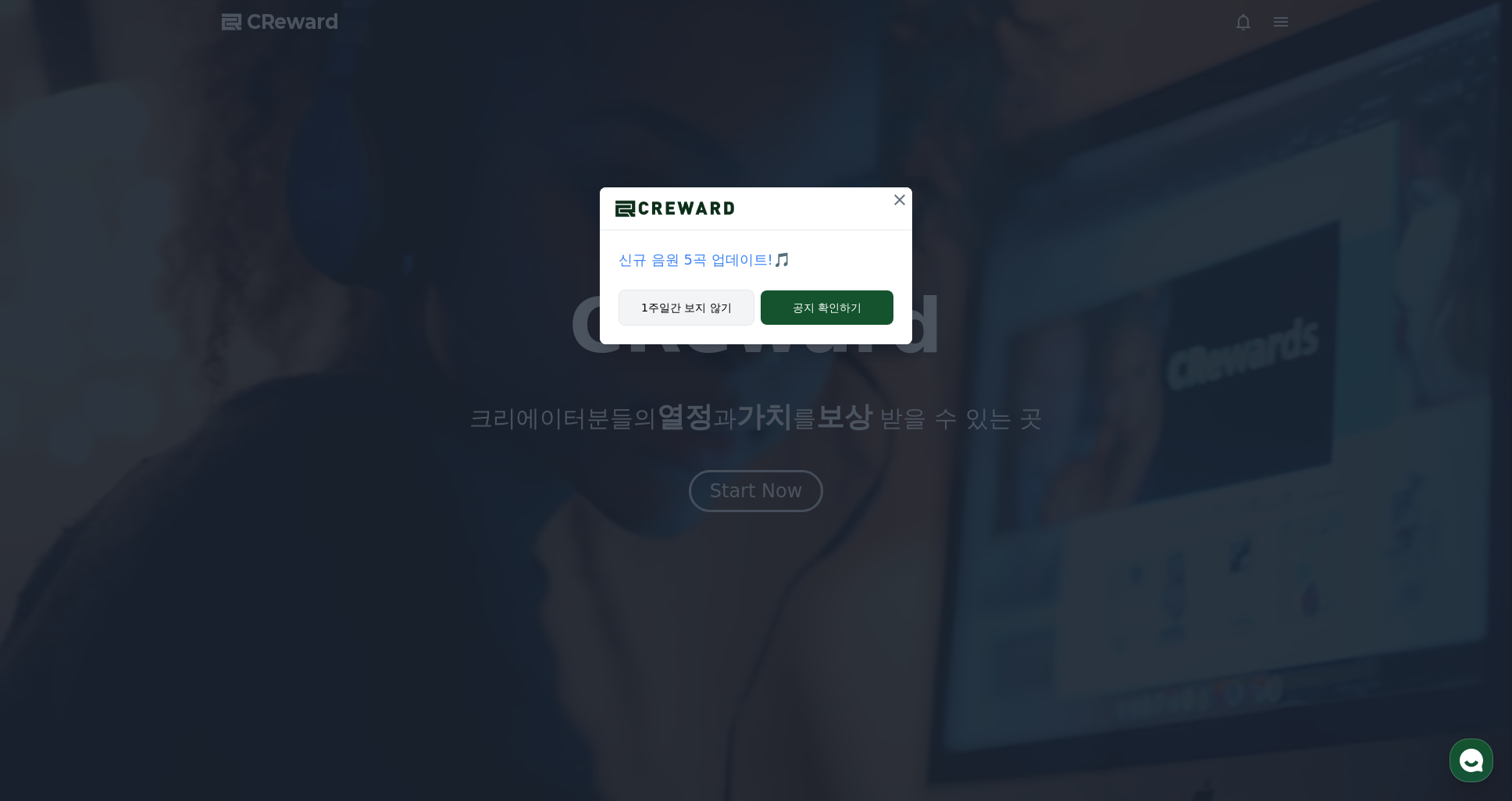
click at [695, 307] on button "1주일간 보지 않기" at bounding box center [687, 307] width 136 height 36
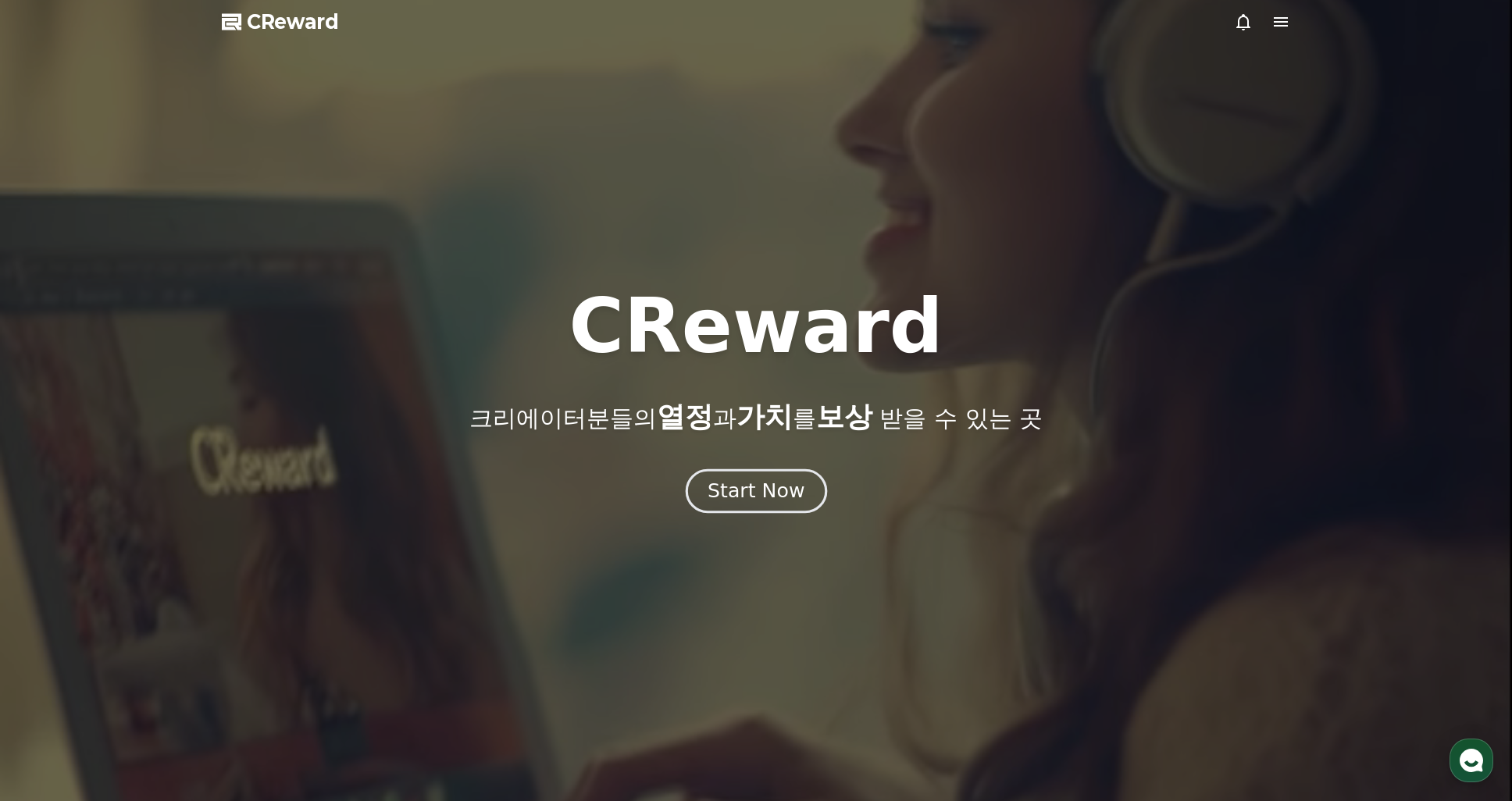
click at [764, 493] on div "Start Now" at bounding box center [756, 491] width 97 height 27
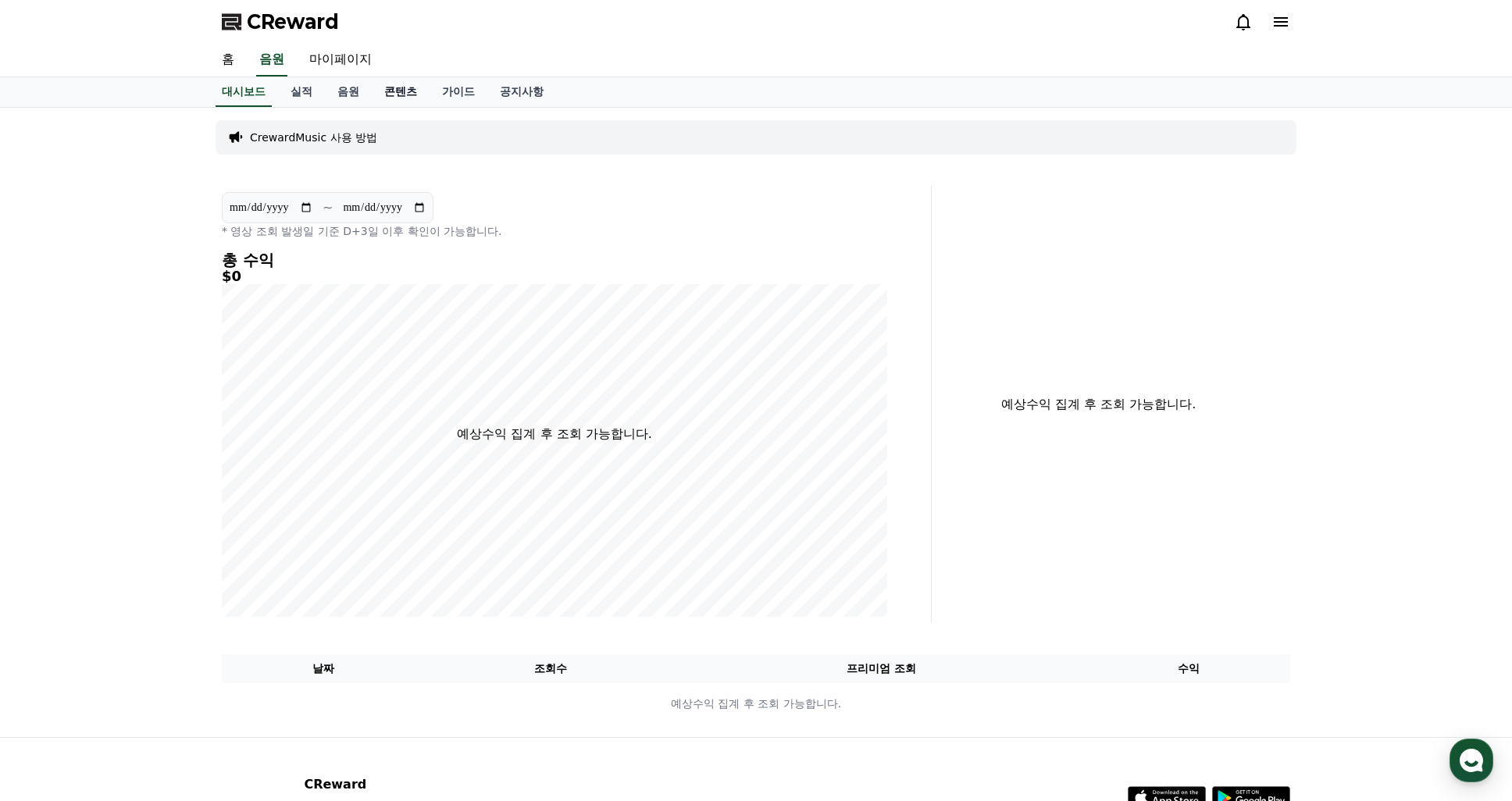
click at [403, 94] on link "콘텐츠" at bounding box center [401, 92] width 58 height 30
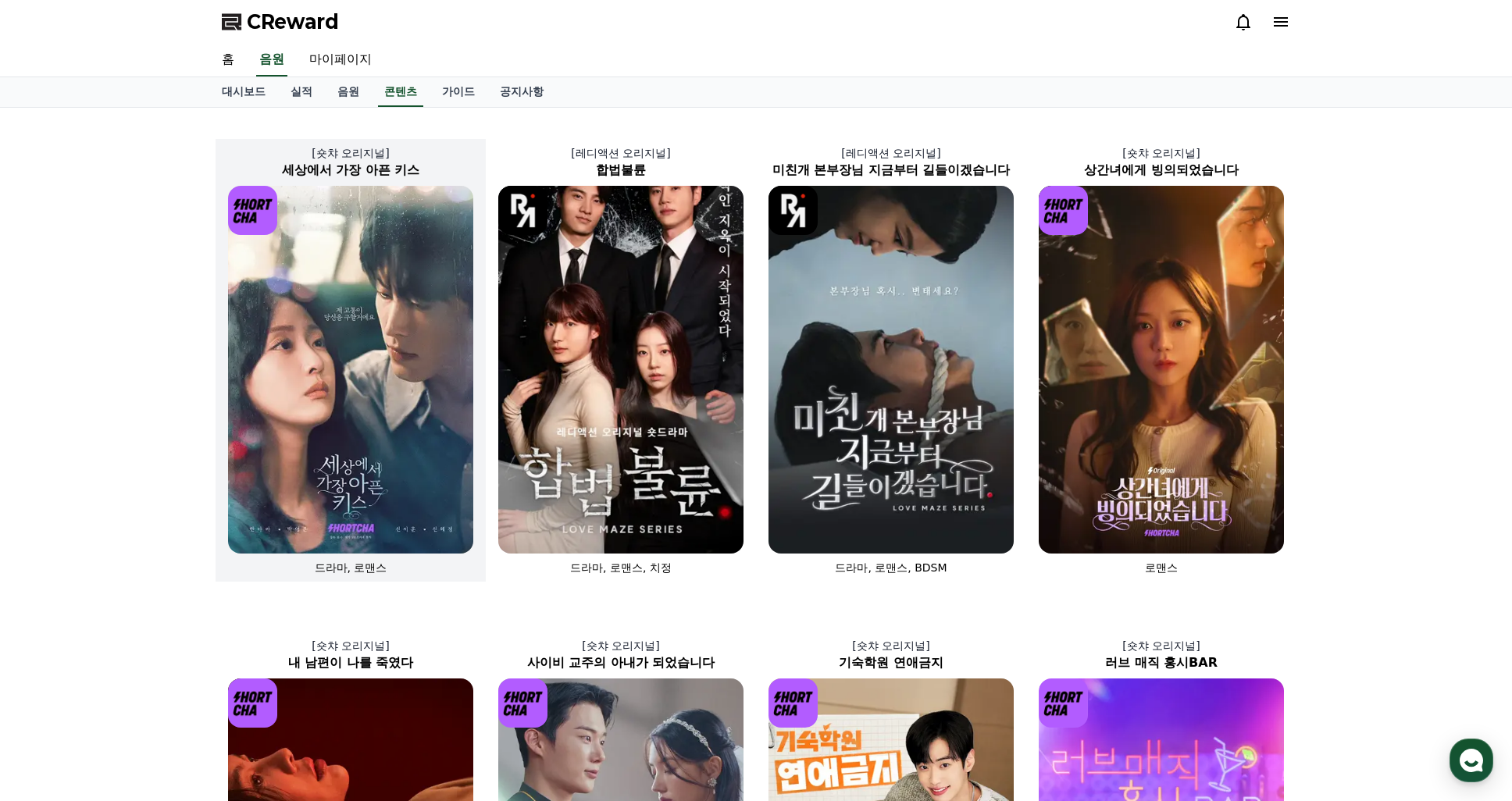
click at [445, 375] on img at bounding box center [350, 369] width 245 height 368
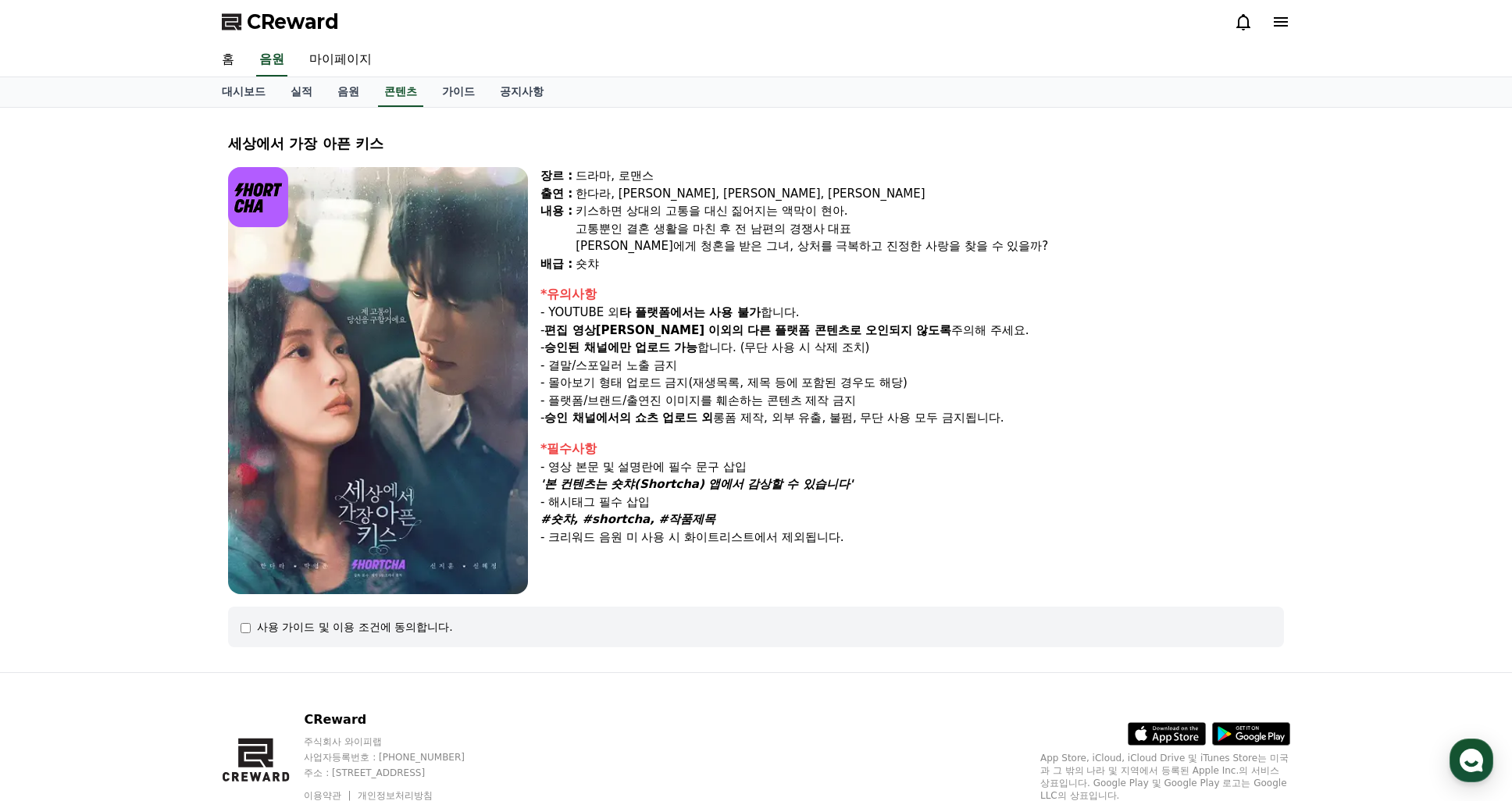
click at [688, 572] on div "장르 : 드라마, 로맨스 출연 : [PERSON_NAME], [PERSON_NAME], [PERSON_NAME], [PERSON_NAME] […" at bounding box center [912, 381] width 744 height 427
click at [906, 557] on div "장르 : 드라마, 로맨스 출연 : [PERSON_NAME], [PERSON_NAME], [PERSON_NAME], [PERSON_NAME] […" at bounding box center [912, 381] width 744 height 427
drag, startPoint x: 843, startPoint y: 510, endPoint x: 571, endPoint y: 438, distance: 281.4
click at [571, 438] on div "장르 : 드라마, 로맨스 출연 : [PERSON_NAME], [PERSON_NAME], [PERSON_NAME], [PERSON_NAME] […" at bounding box center [912, 381] width 744 height 427
click at [903, 538] on p "- 크리워드 음원 미 사용 시 화이트리스트에서 제외됩니다." at bounding box center [912, 538] width 744 height 18
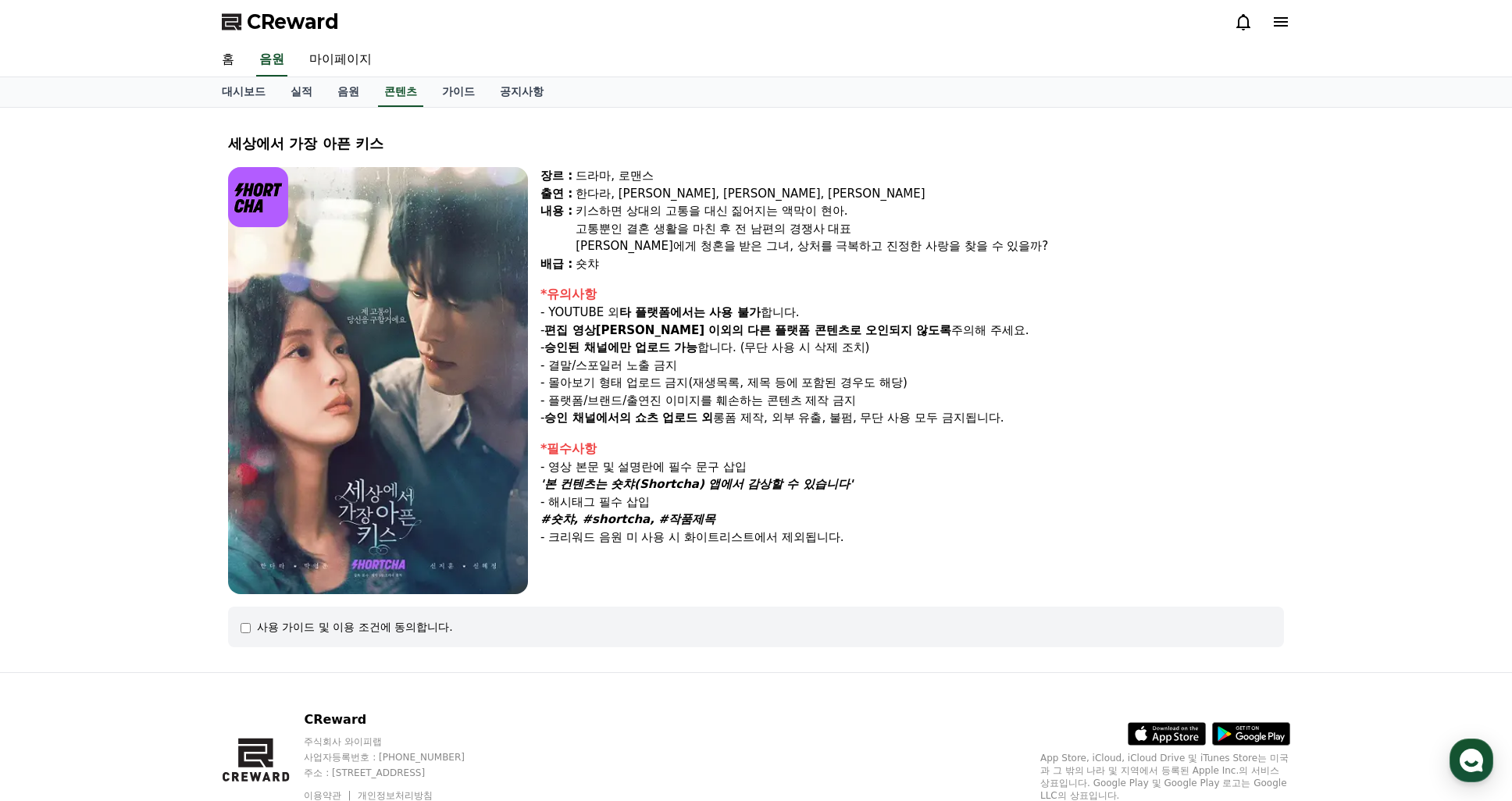
drag, startPoint x: 548, startPoint y: 520, endPoint x: 712, endPoint y: 520, distance: 164.0
click at [712, 520] on p "#숏챠, #shortcha, #작품제목" at bounding box center [912, 520] width 744 height 18
click at [896, 536] on p "- 크리워드 음원 미 사용 시 화이트리스트에서 제외됩니다." at bounding box center [912, 538] width 744 height 18
drag, startPoint x: 844, startPoint y: 541, endPoint x: 854, endPoint y: 506, distance: 36.4
click at [854, 506] on div "*필수사항 - 영상 본문 및 설명란에 필수 문구 삽입 '본 컨텐츠는 숏챠(Shortcha) 앱에서 감상할 수 있습니다' - 해시태그 필수 삽입…" at bounding box center [912, 493] width 744 height 107
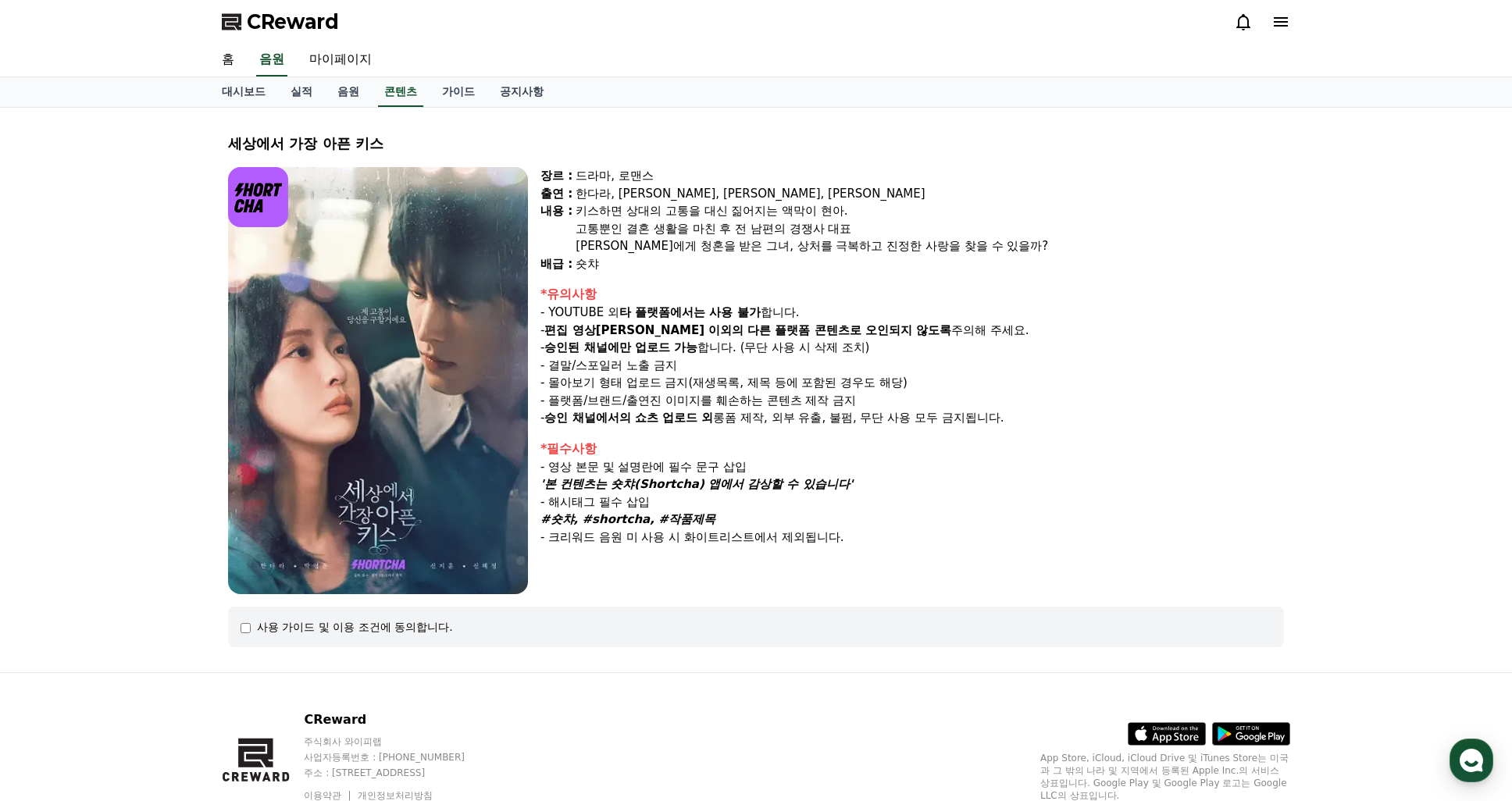
click at [894, 550] on div "장르 : 드라마, 로맨스 출연 : [PERSON_NAME], [PERSON_NAME], [PERSON_NAME], [PERSON_NAME] […" at bounding box center [912, 381] width 744 height 427
drag, startPoint x: 882, startPoint y: 534, endPoint x: 857, endPoint y: 471, distance: 67.8
click at [857, 471] on div "*필수사항 - 영상 본문 및 설명란에 필수 문구 삽입 '본 컨텐츠는 숏챠(Shortcha) 앱에서 감상할 수 있습니다' - 해시태그 필수 삽입…" at bounding box center [912, 493] width 744 height 107
click at [946, 554] on div "장르 : 드라마, 로맨스 출연 : [PERSON_NAME], [PERSON_NAME], [PERSON_NAME], [PERSON_NAME] […" at bounding box center [912, 381] width 744 height 427
click at [735, 590] on div "장르 : 드라마, 로맨스 출연 : [PERSON_NAME], [PERSON_NAME], [PERSON_NAME], [PERSON_NAME] […" at bounding box center [912, 381] width 744 height 427
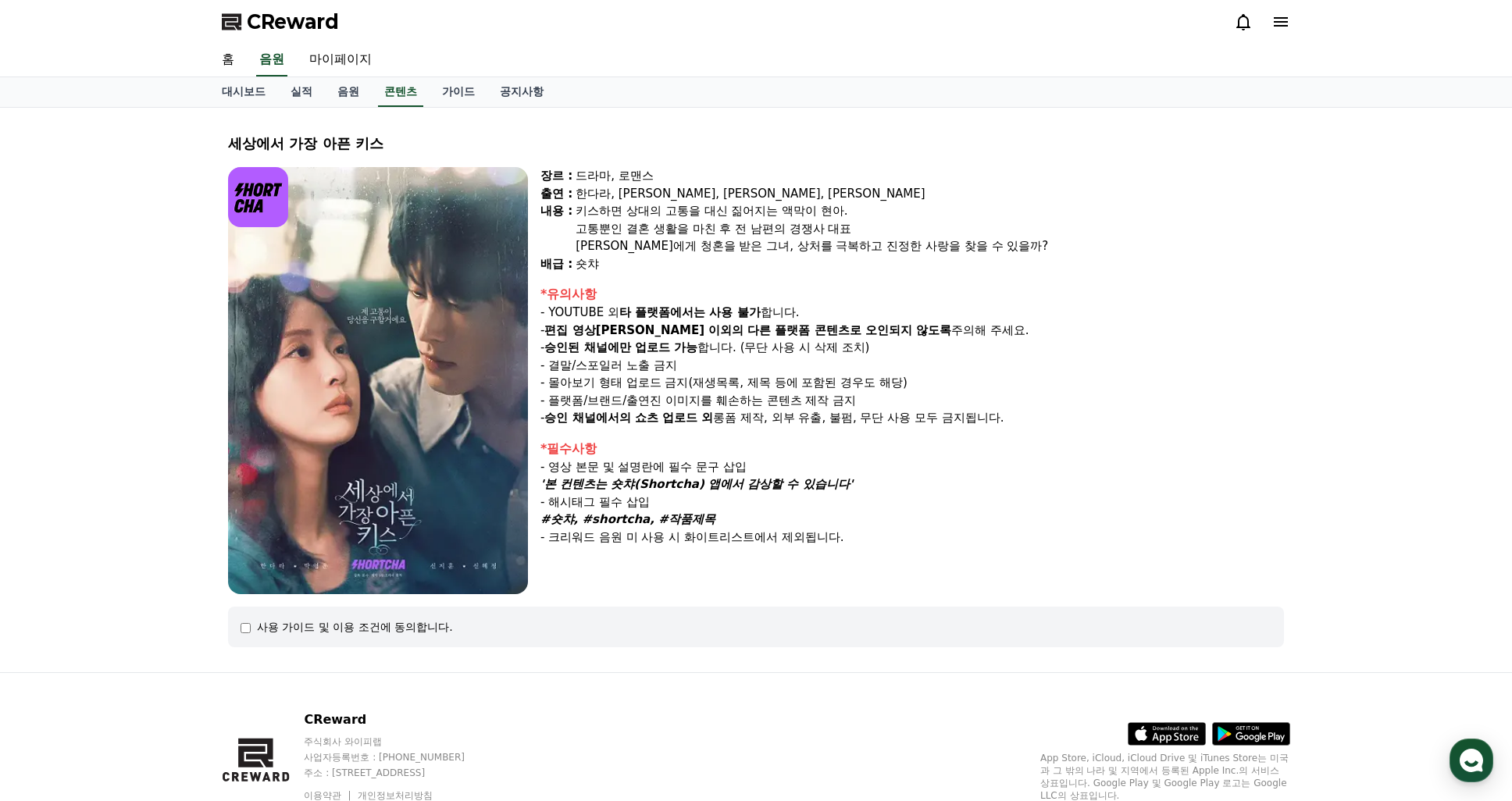
click at [239, 624] on div "사용 가이드 및 이용 조건에 동의합니다." at bounding box center [756, 627] width 1056 height 41
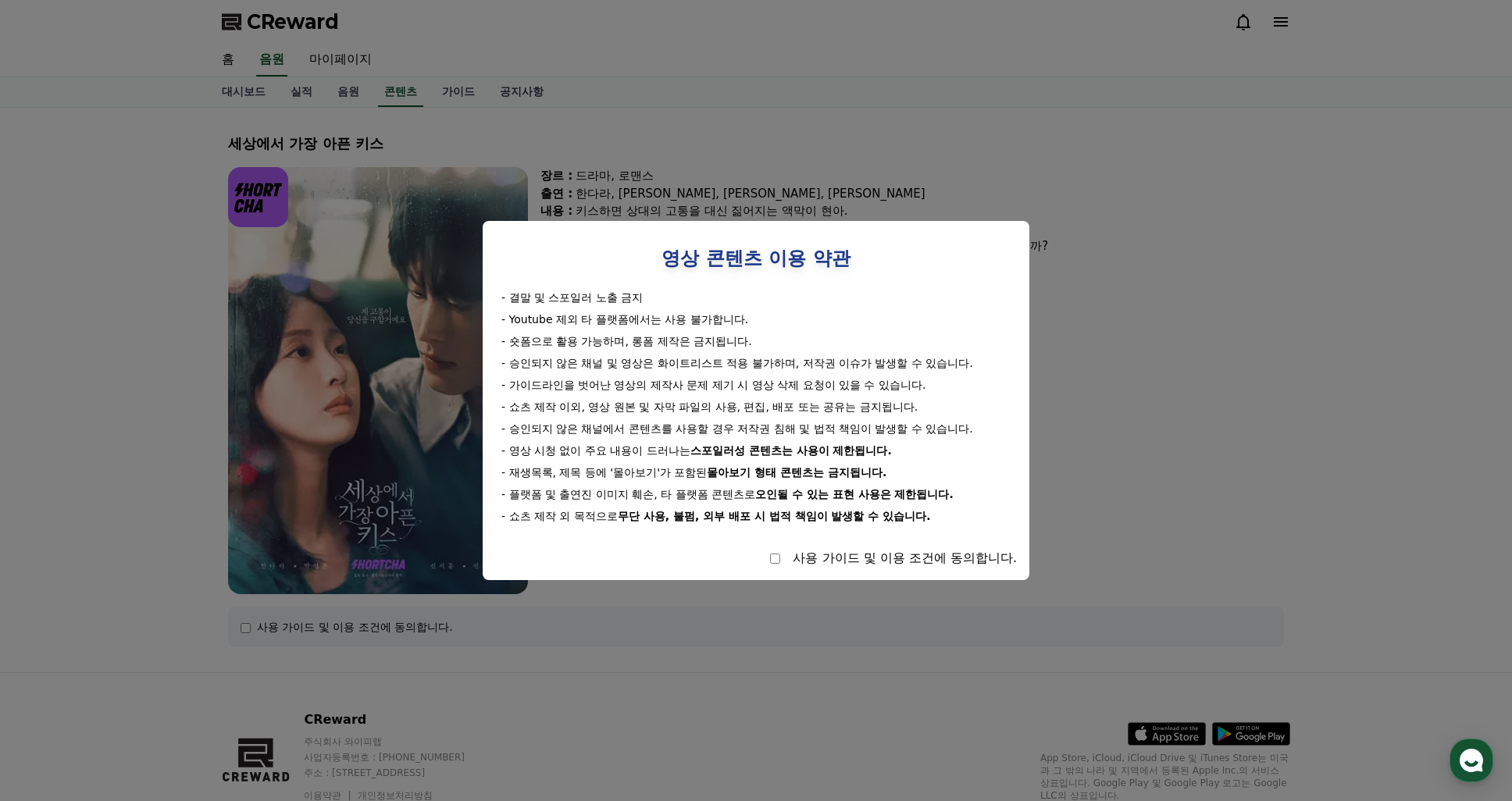
select select
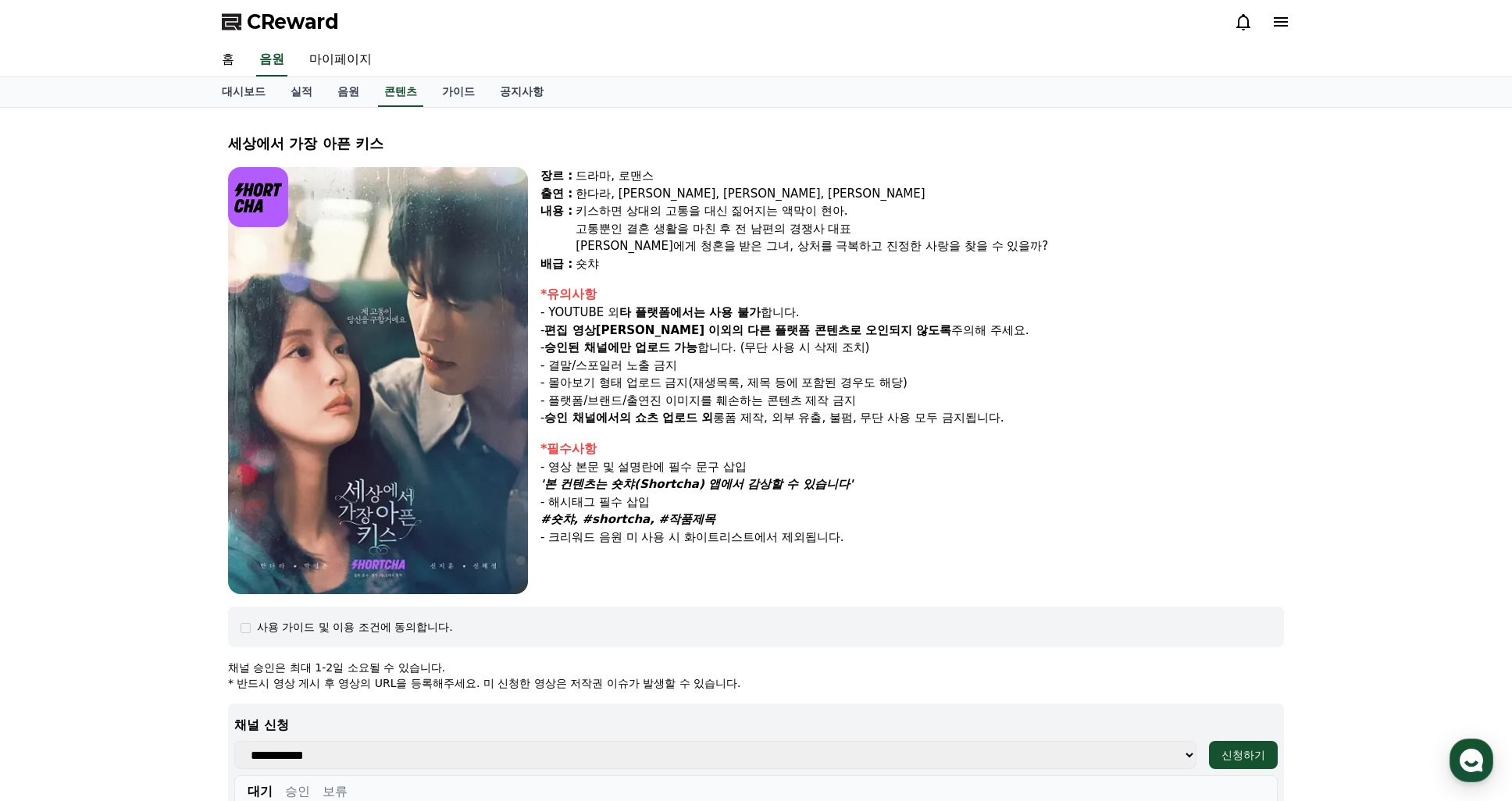
click at [935, 585] on div "장르 : 드라마, 로맨스 출연 : [PERSON_NAME], [PERSON_NAME], [PERSON_NAME], [PERSON_NAME] […" at bounding box center [912, 381] width 744 height 427
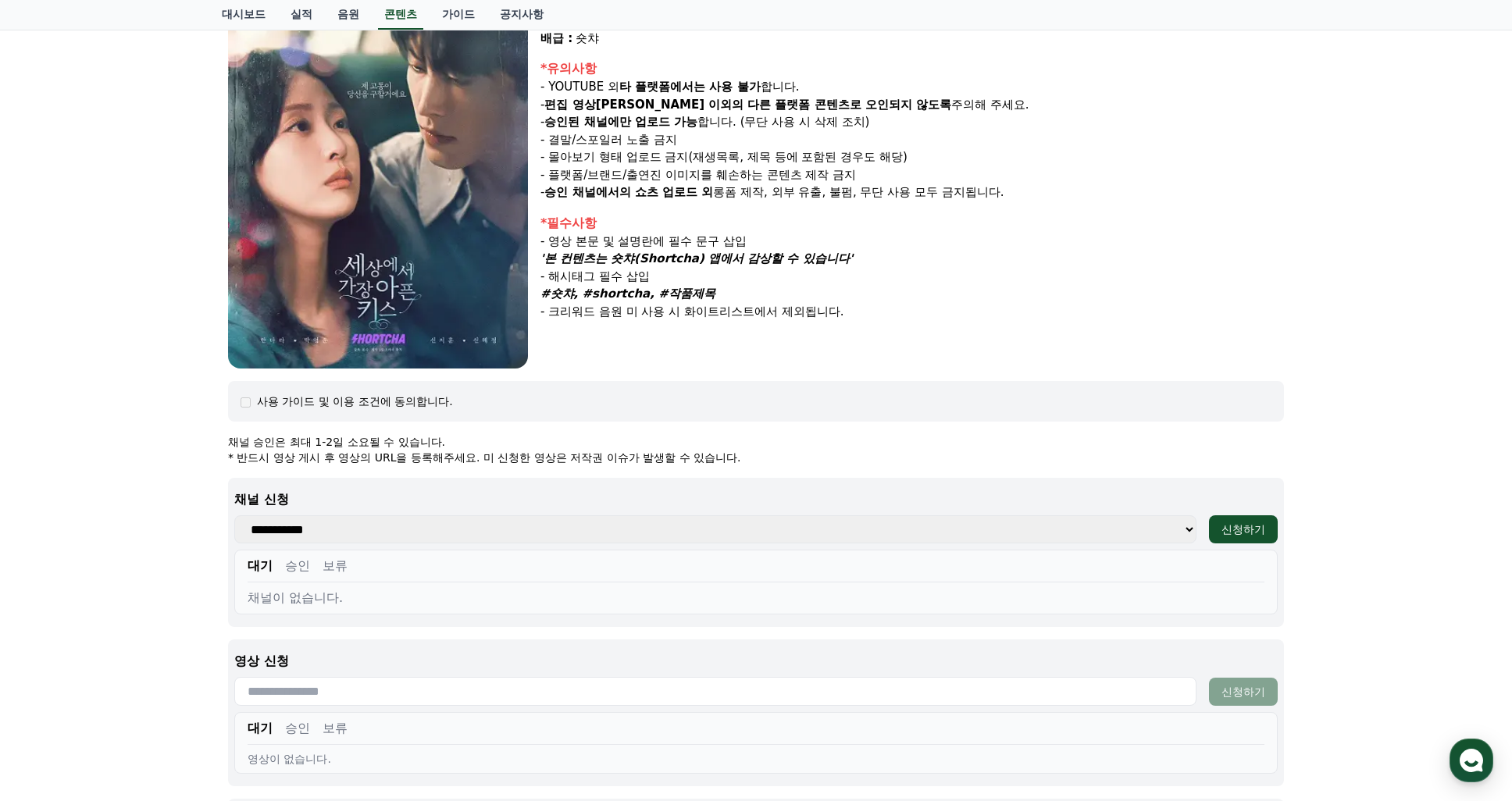
scroll to position [234, 0]
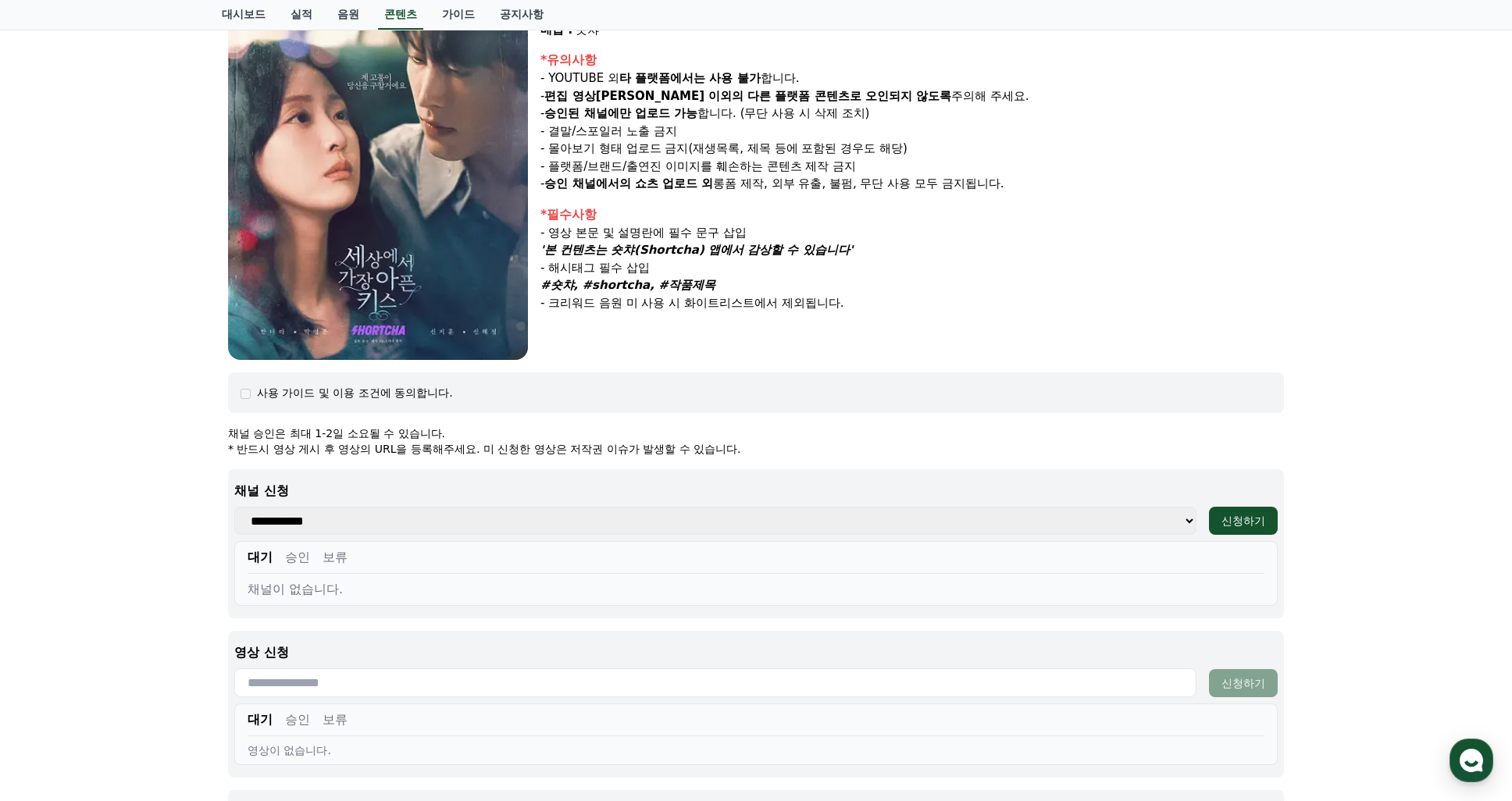
click at [899, 367] on div "세상에서 가장 아픈 키스 장르 : 드라마, 로맨스 출연 : 한다라, [PERSON_NAME], [PERSON_NAME], [PERSON_NAM…" at bounding box center [756, 383] width 1069 height 995
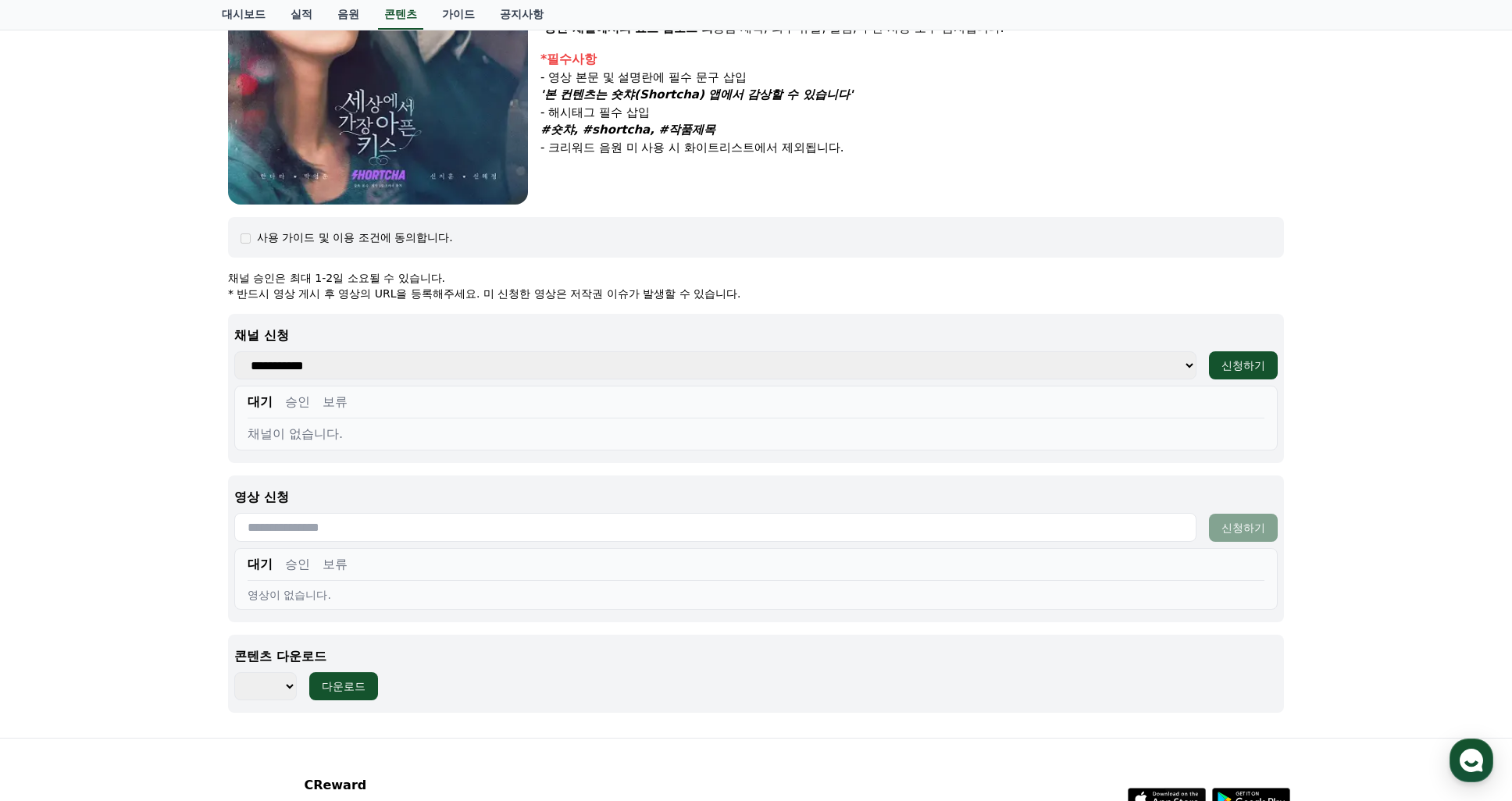
scroll to position [390, 0]
click at [291, 431] on div "채널이 없습니다." at bounding box center [756, 433] width 1017 height 19
click at [156, 584] on div "세상에서 가장 아픈 키스 장르 : 드라마, 로맨스 출연 : 한다라, [PERSON_NAME], [PERSON_NAME], [PERSON_NAM…" at bounding box center [756, 227] width 1512 height 1020
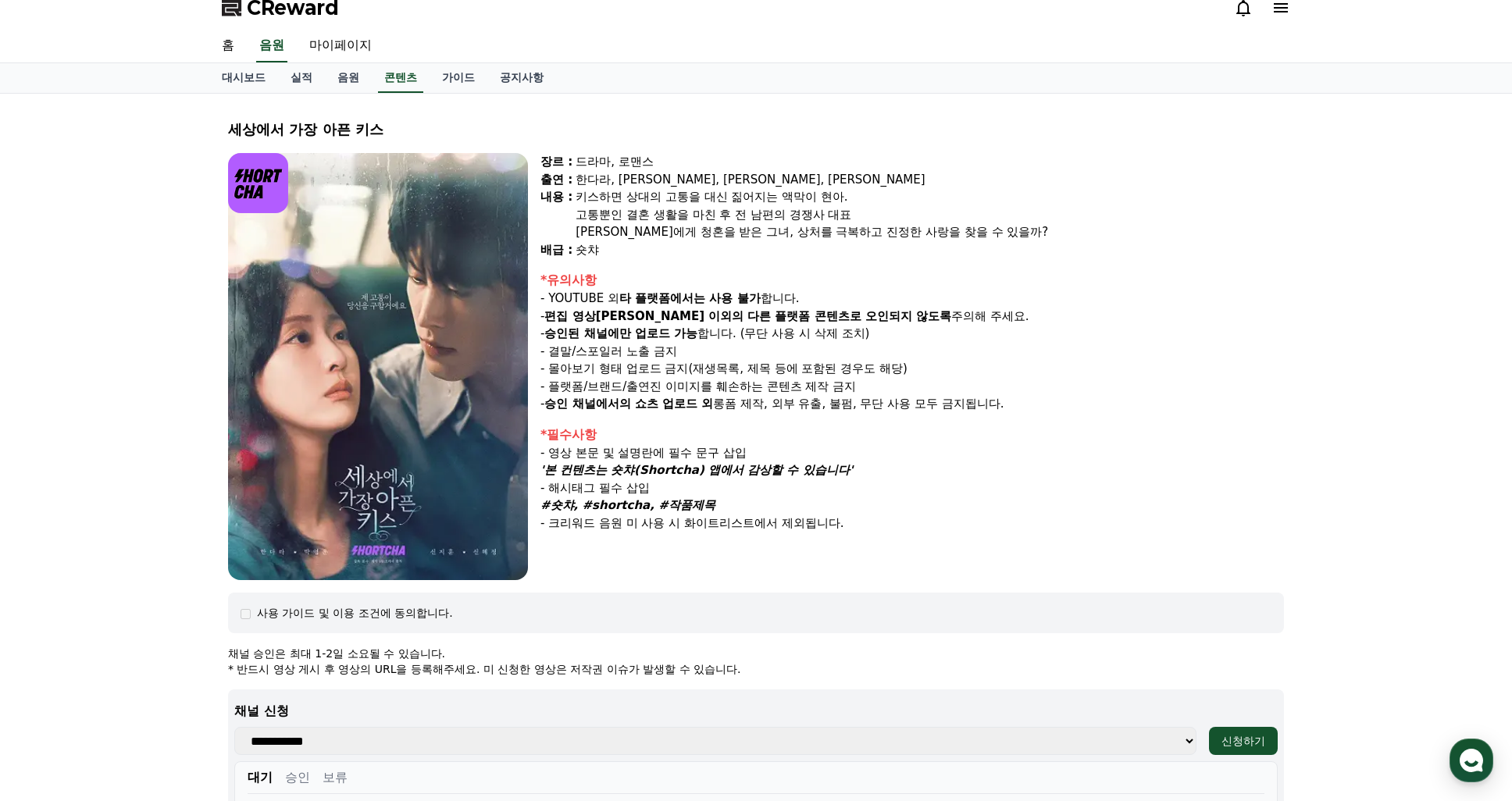
scroll to position [0, 0]
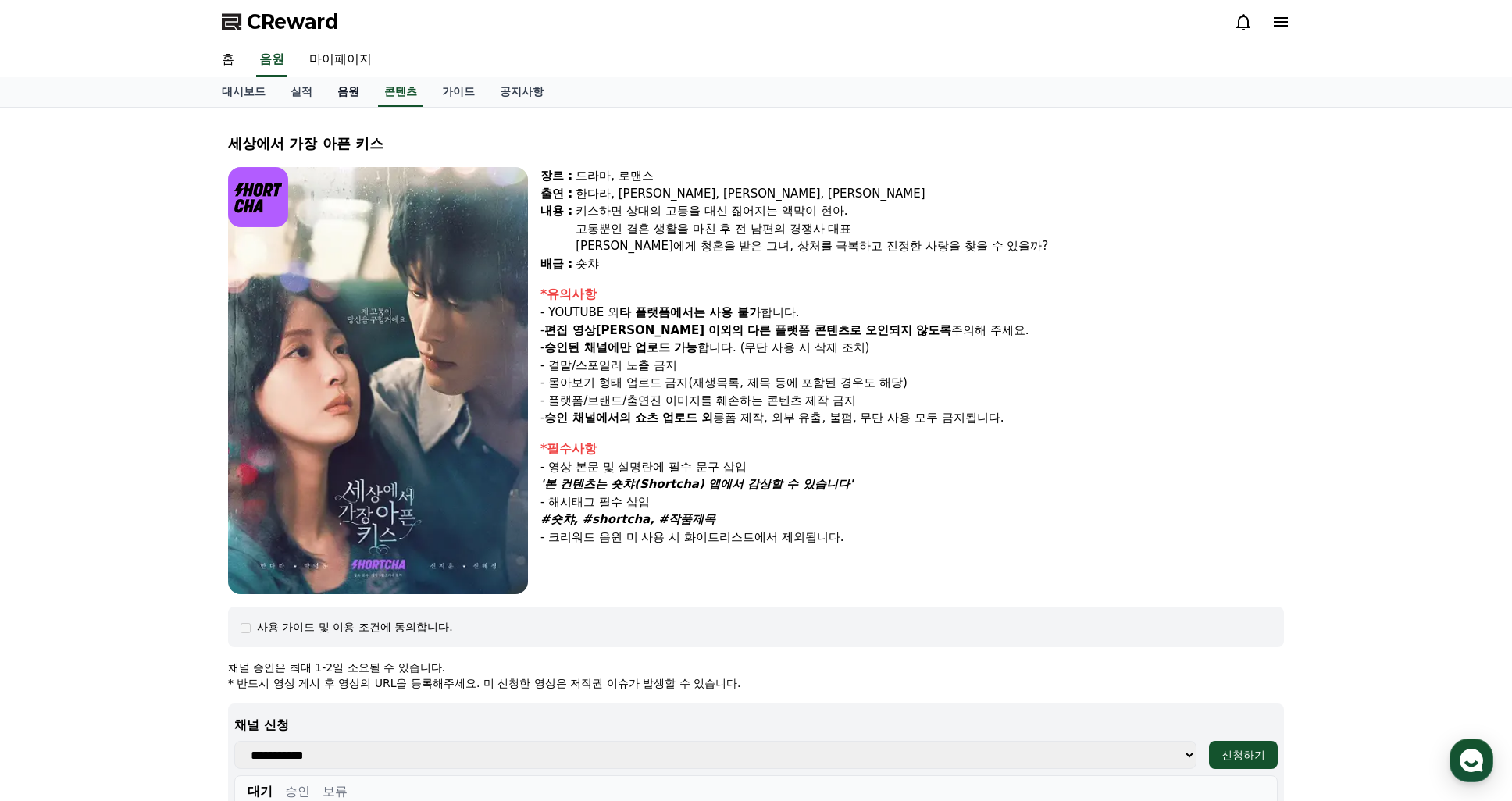
click at [340, 97] on link "음원" at bounding box center [348, 92] width 47 height 30
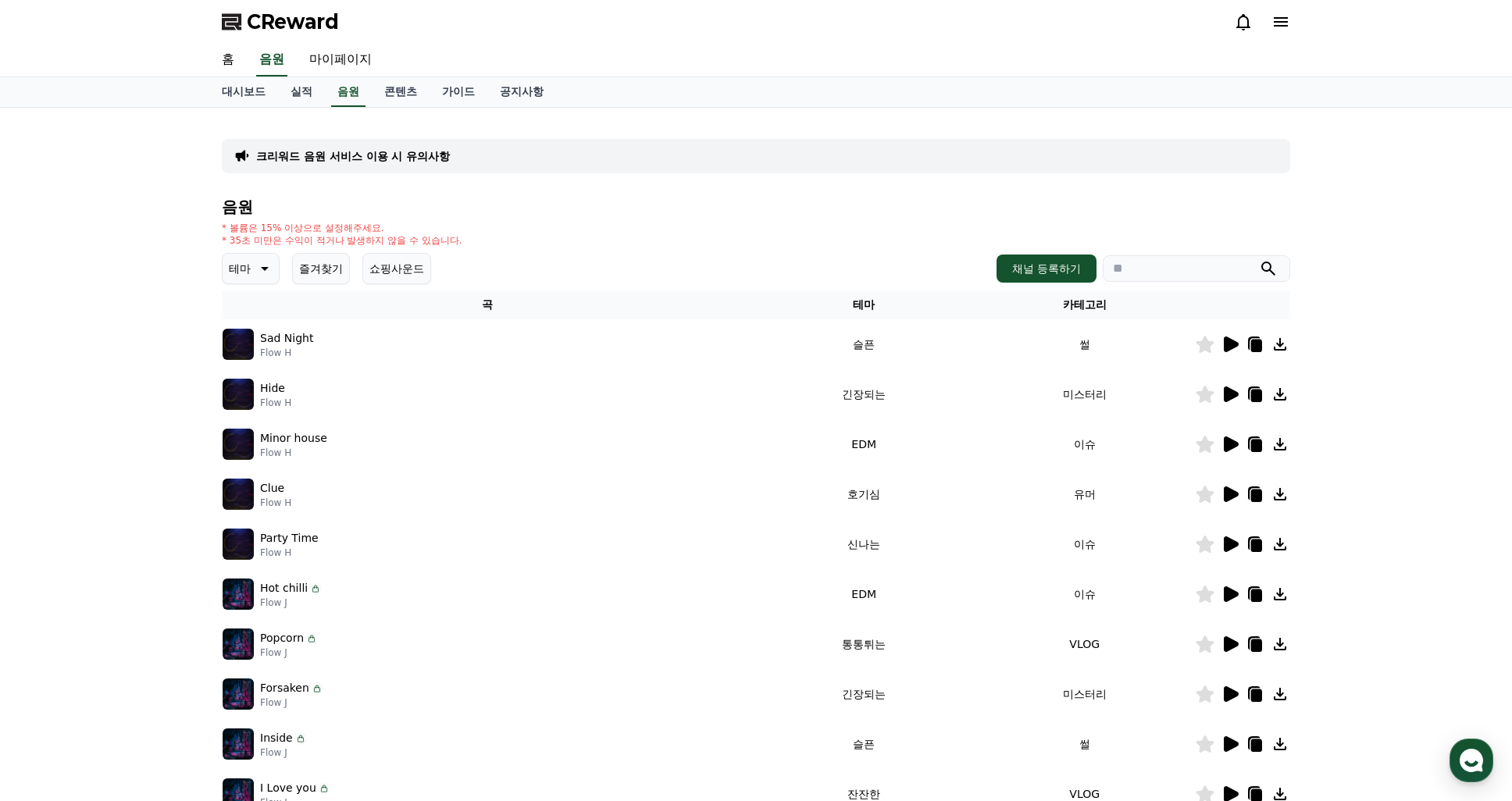
click at [133, 441] on div "크리워드 음원 서비스 이용 시 유의사항 음원 * 볼륨은 15% 이상으로 설정해주세요. * 35초 미만은 수익이 적거나 발생하지 않을 수 있습니…" at bounding box center [756, 485] width 1512 height 755
click at [288, 93] on link "실적" at bounding box center [302, 92] width 47 height 30
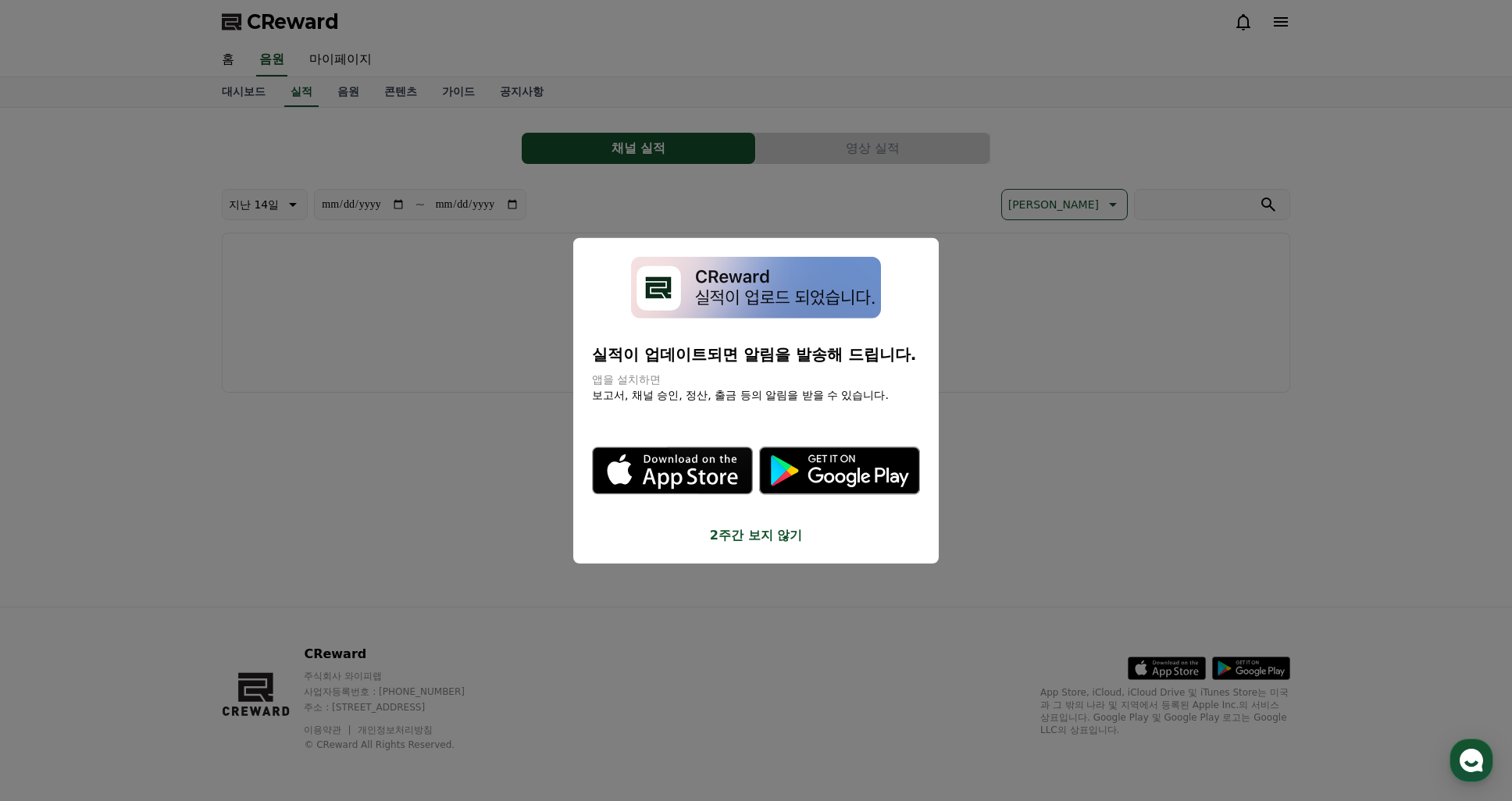
click at [763, 539] on button "2주간 보지 않기" at bounding box center [756, 535] width 328 height 19
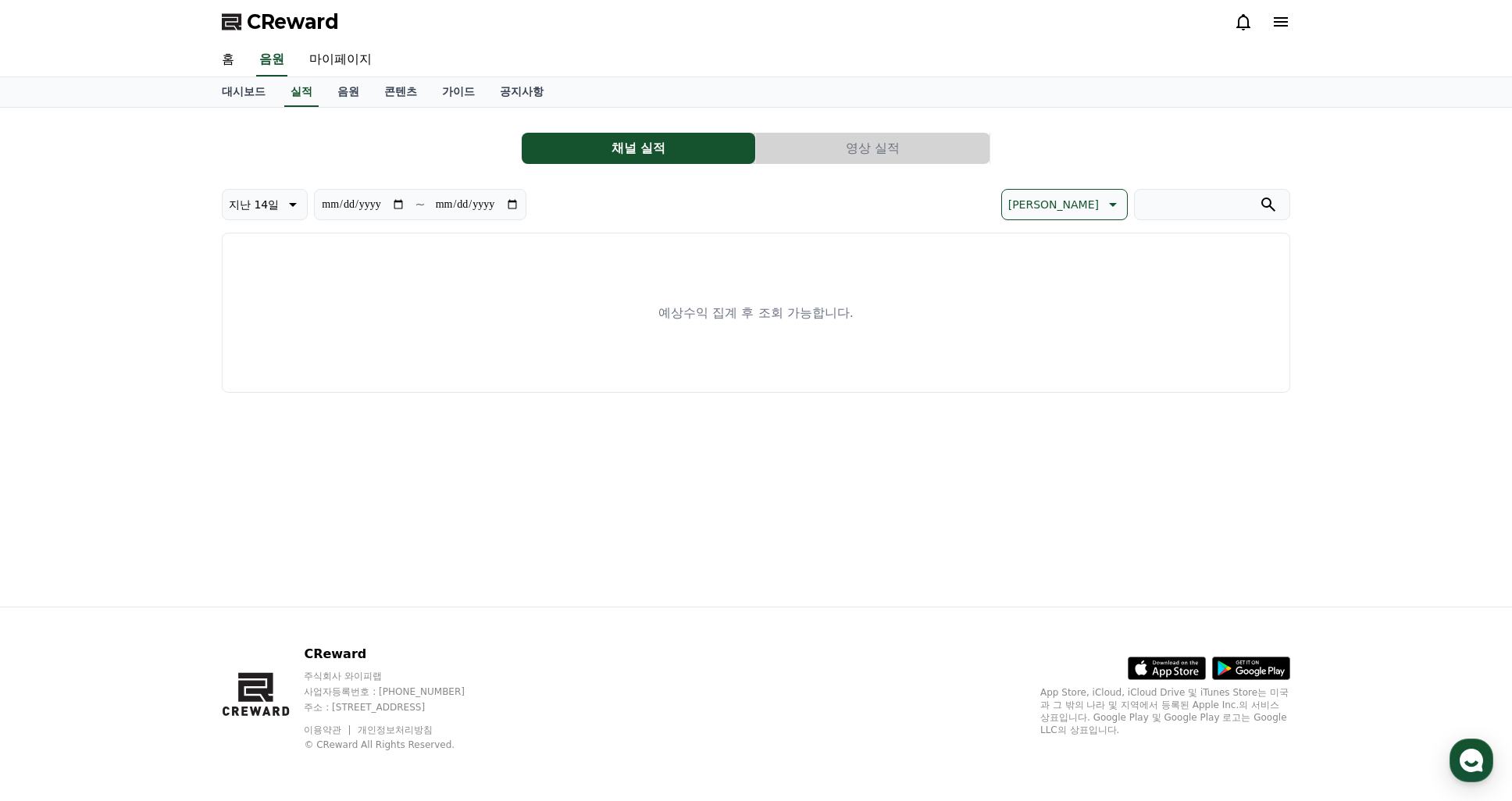
click at [152, 200] on div "**********" at bounding box center [756, 357] width 1512 height 499
click at [239, 87] on link "대시보드" at bounding box center [244, 92] width 69 height 30
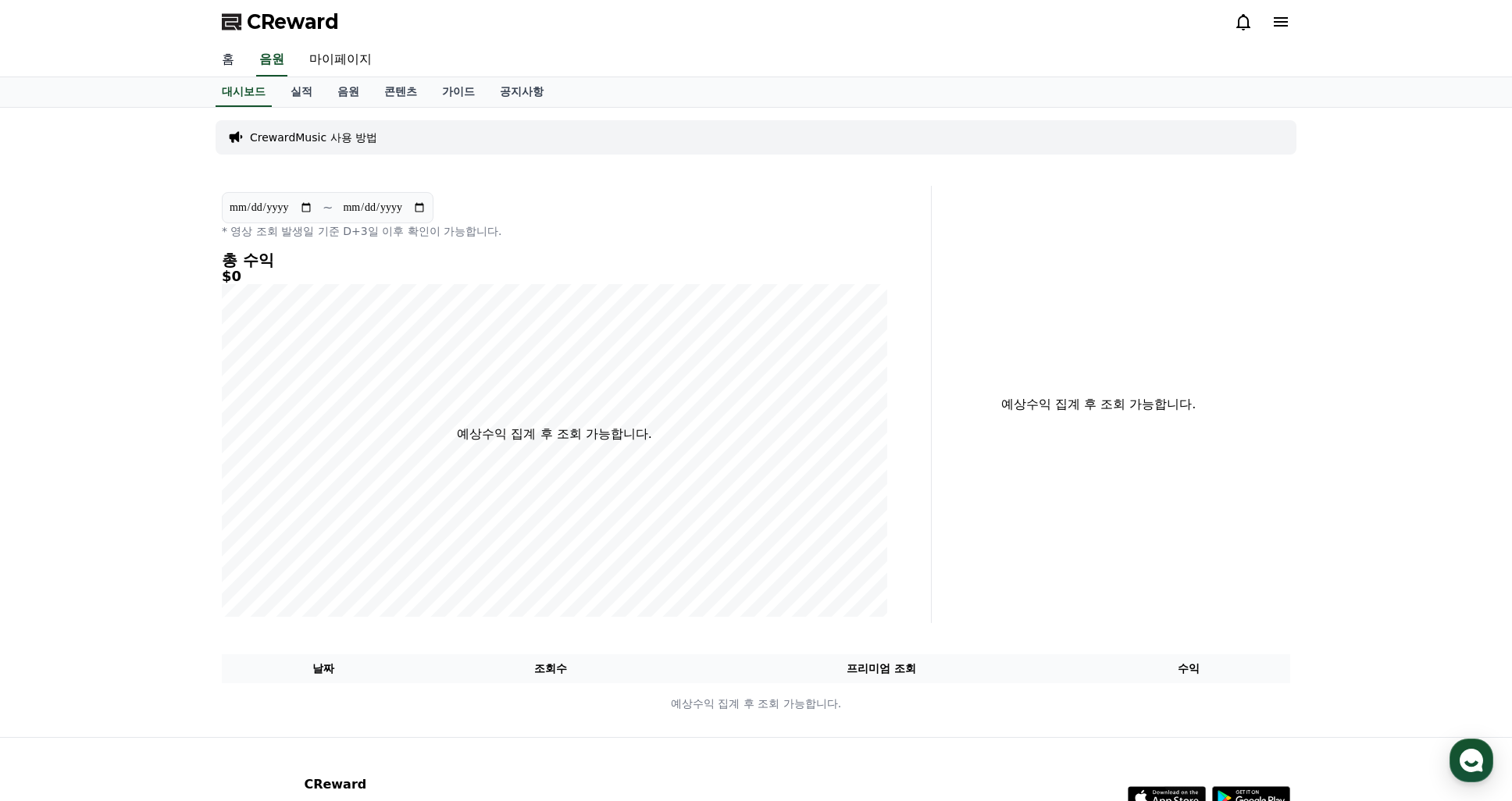
click at [225, 55] on link "홈" at bounding box center [228, 60] width 37 height 33
